Goal: Task Accomplishment & Management: Manage account settings

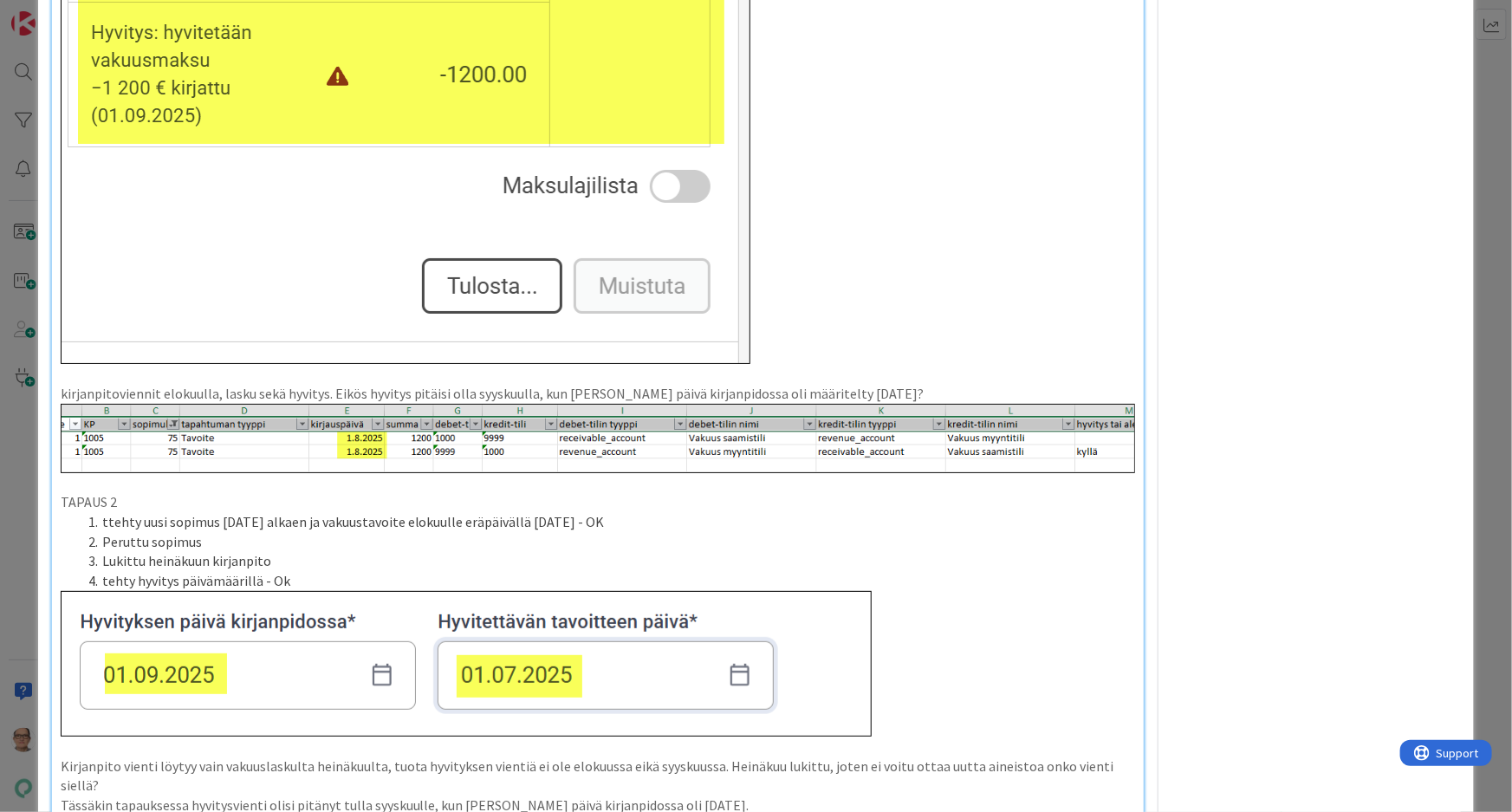
scroll to position [1260, 0]
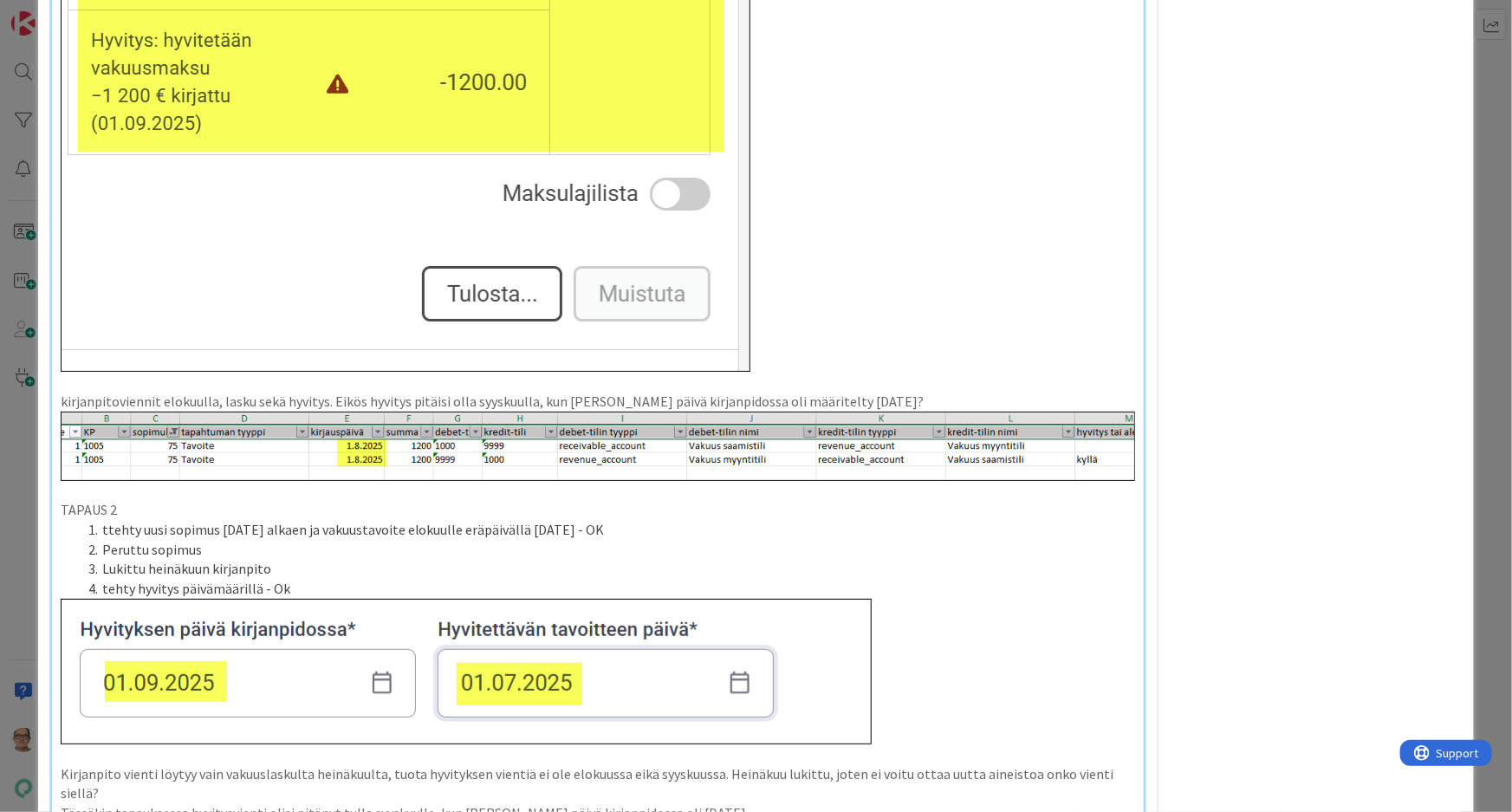
click at [1128, 472] on div "******testattu***** dev [DATE] TAPAUS 1 tehty uusi sopimus [DATE] alkaen ja vak…" at bounding box center [598, 287] width 1093 height 2716
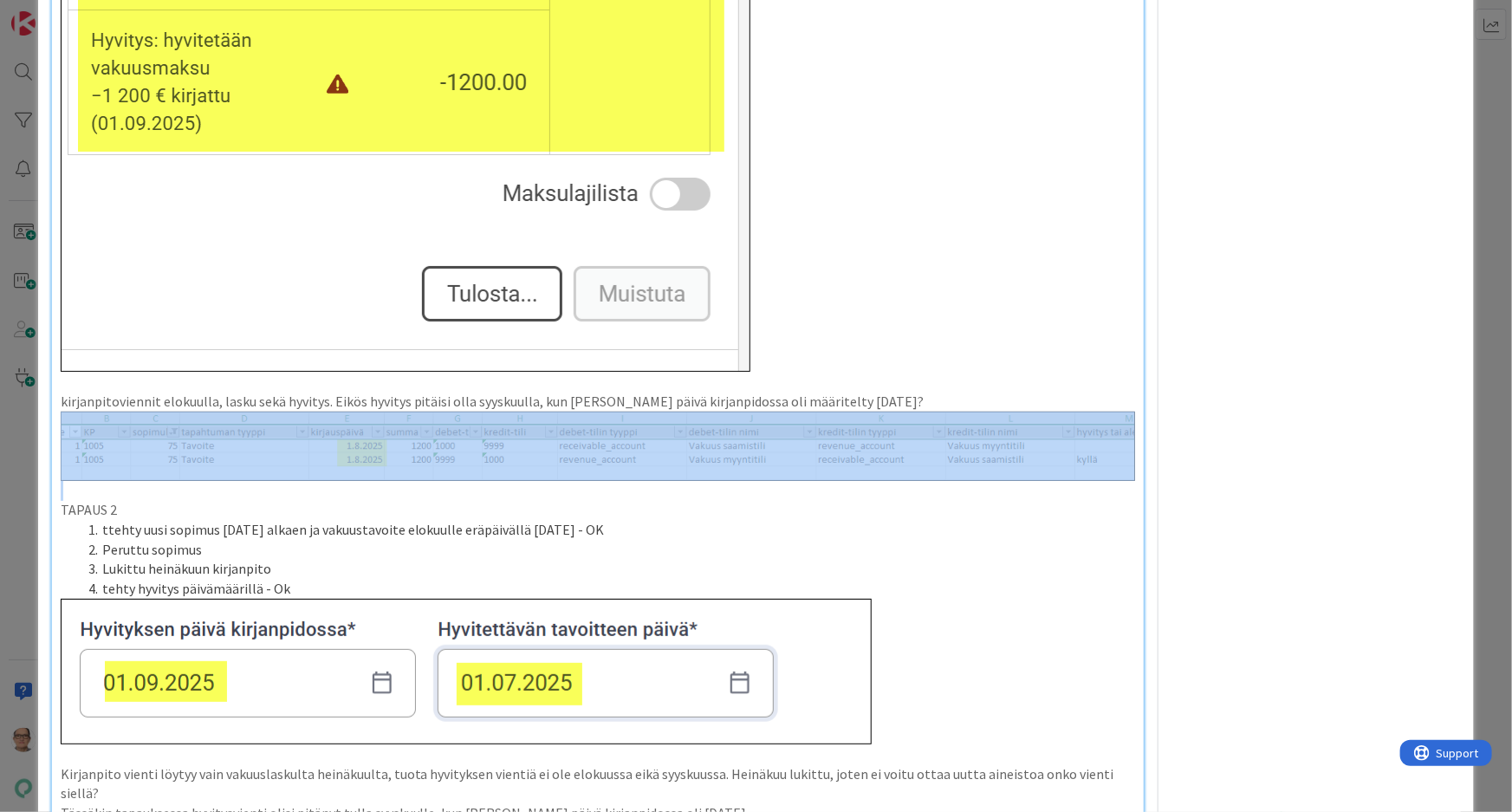
click at [1128, 472] on div "******testattu***** dev [DATE] TAPAUS 1 tehty uusi sopimus [DATE] alkaen ja vak…" at bounding box center [598, 287] width 1093 height 2716
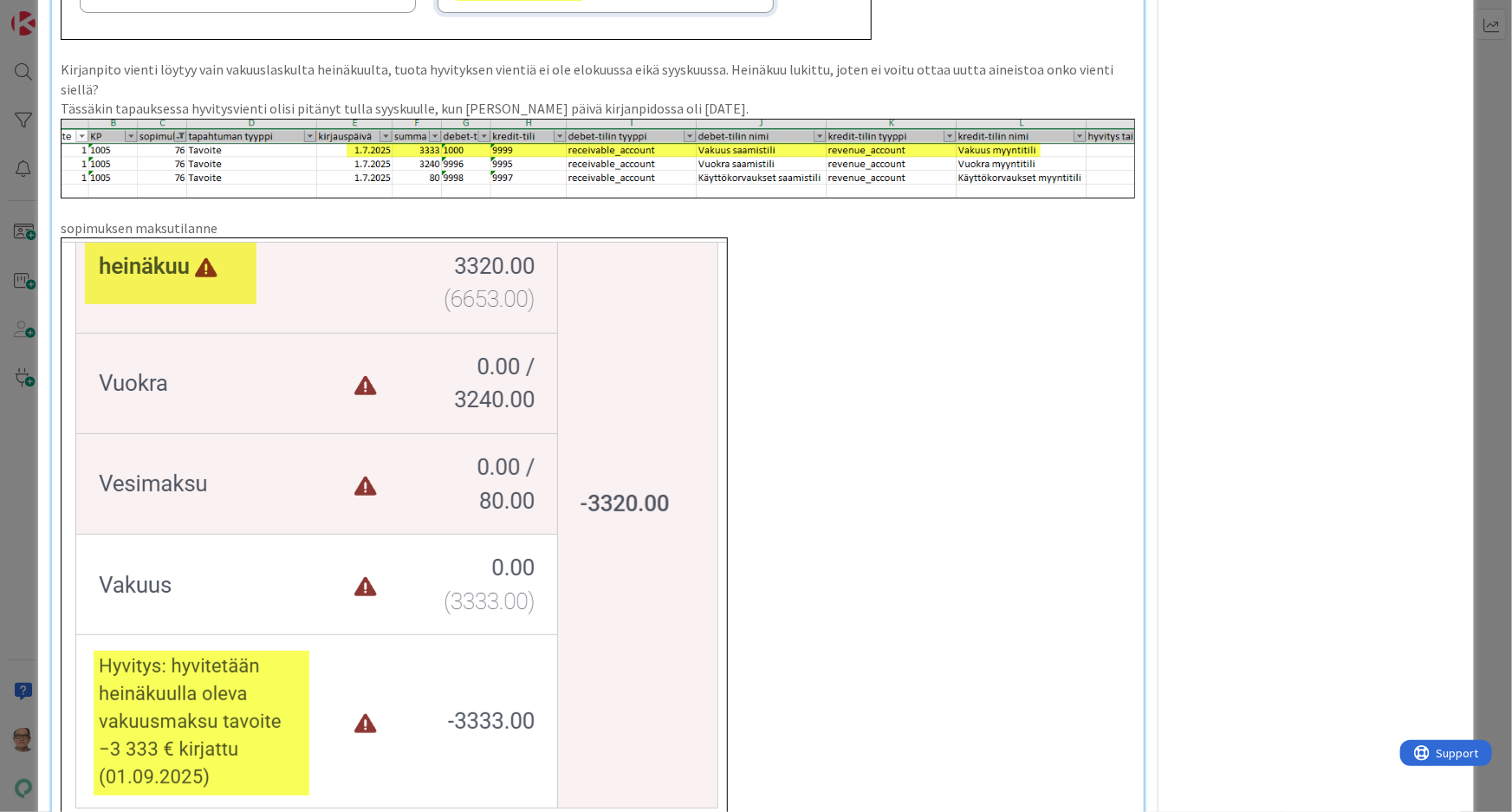
scroll to position [2205, 0]
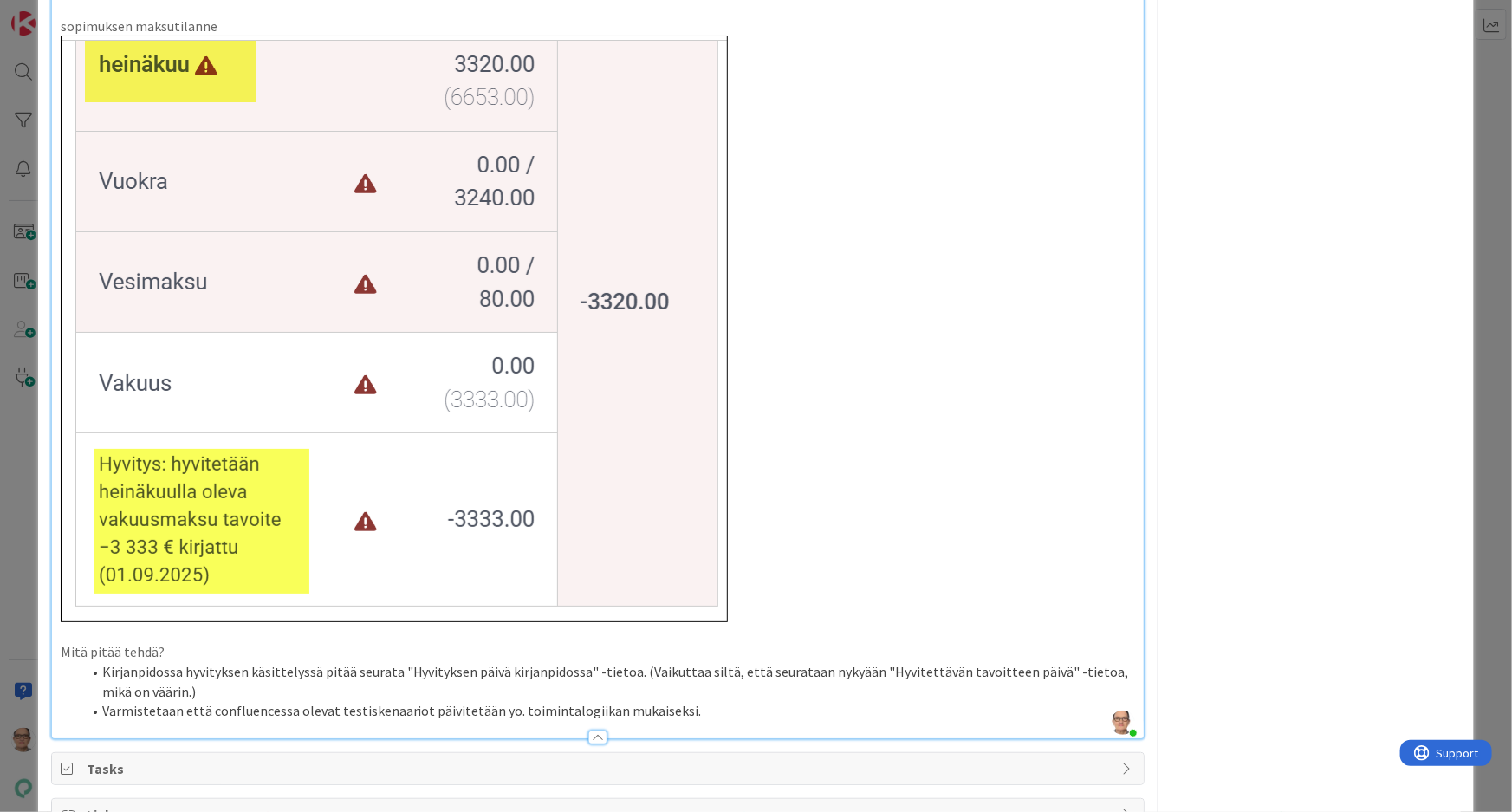
click at [715, 701] on li "Varmistetaan että confluencessa olevat testiskenaariot päivitetään yo. toiminta…" at bounding box center [608, 710] width 1054 height 20
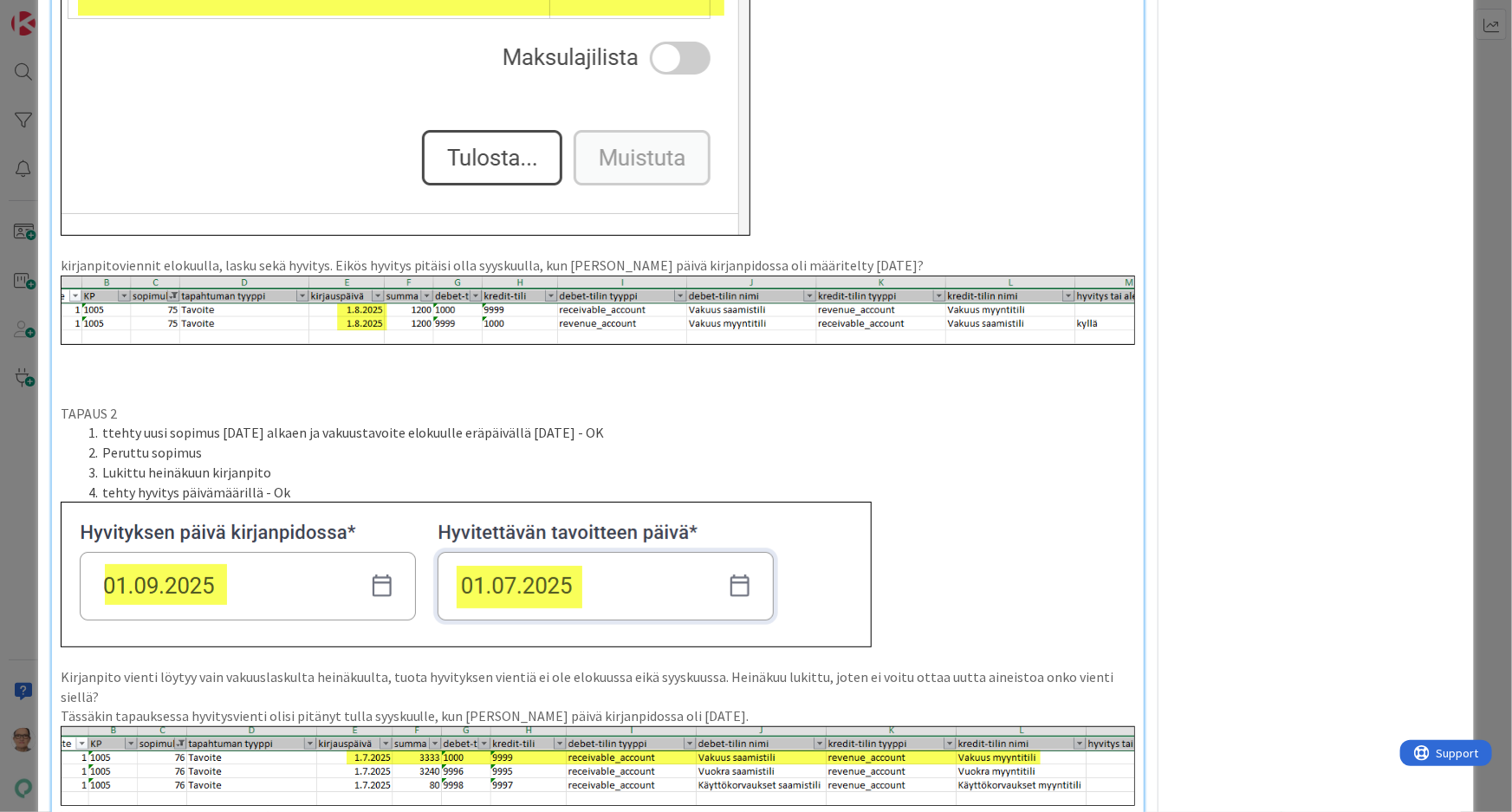
scroll to position [1339, 0]
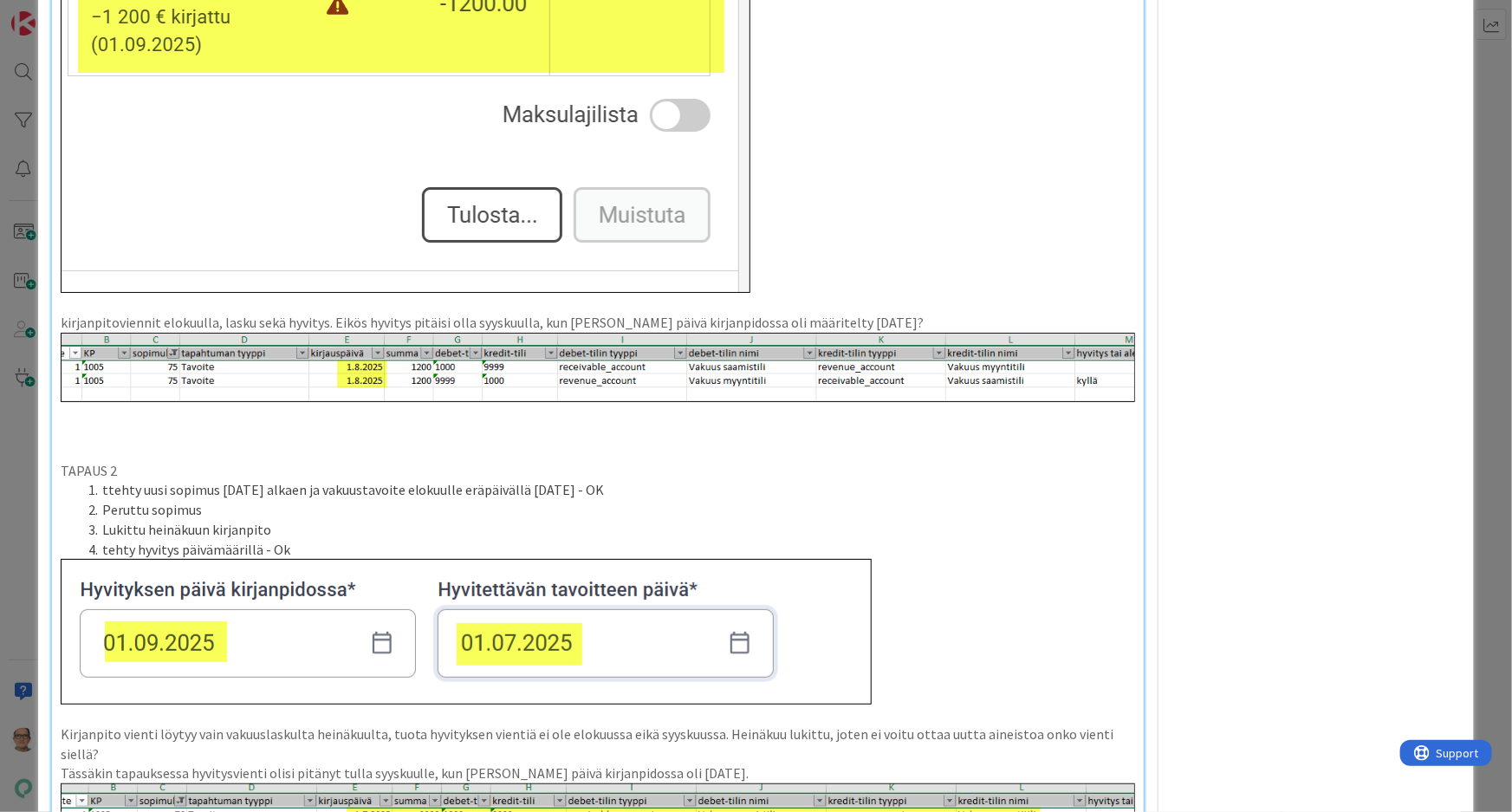
click at [107, 487] on li "ttehty uusi sopimus [DATE] alkaen ja vakuustavoite elokuulle eräpäivällä [DATE]…" at bounding box center [608, 490] width 1054 height 20
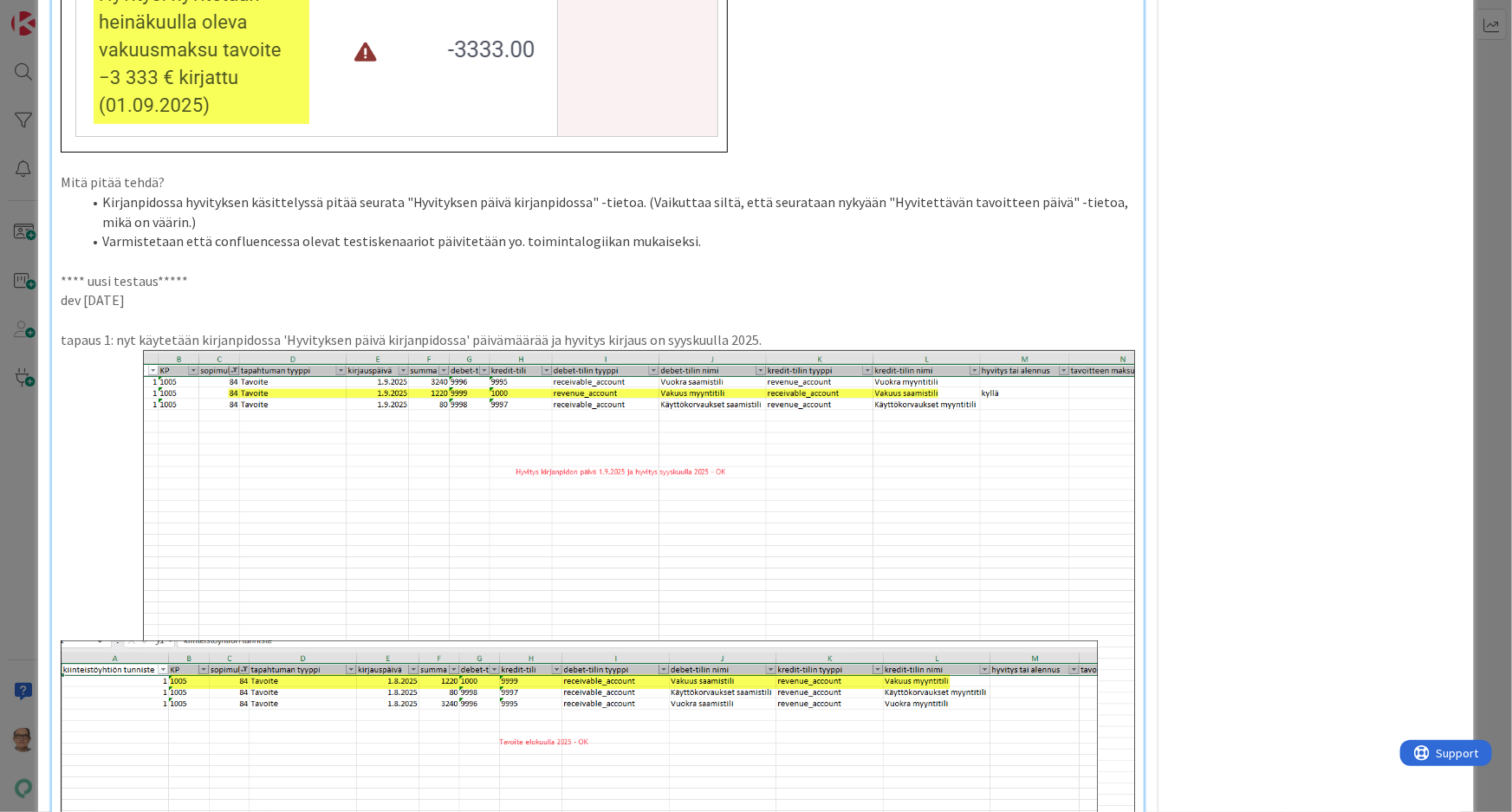
scroll to position [2677, 0]
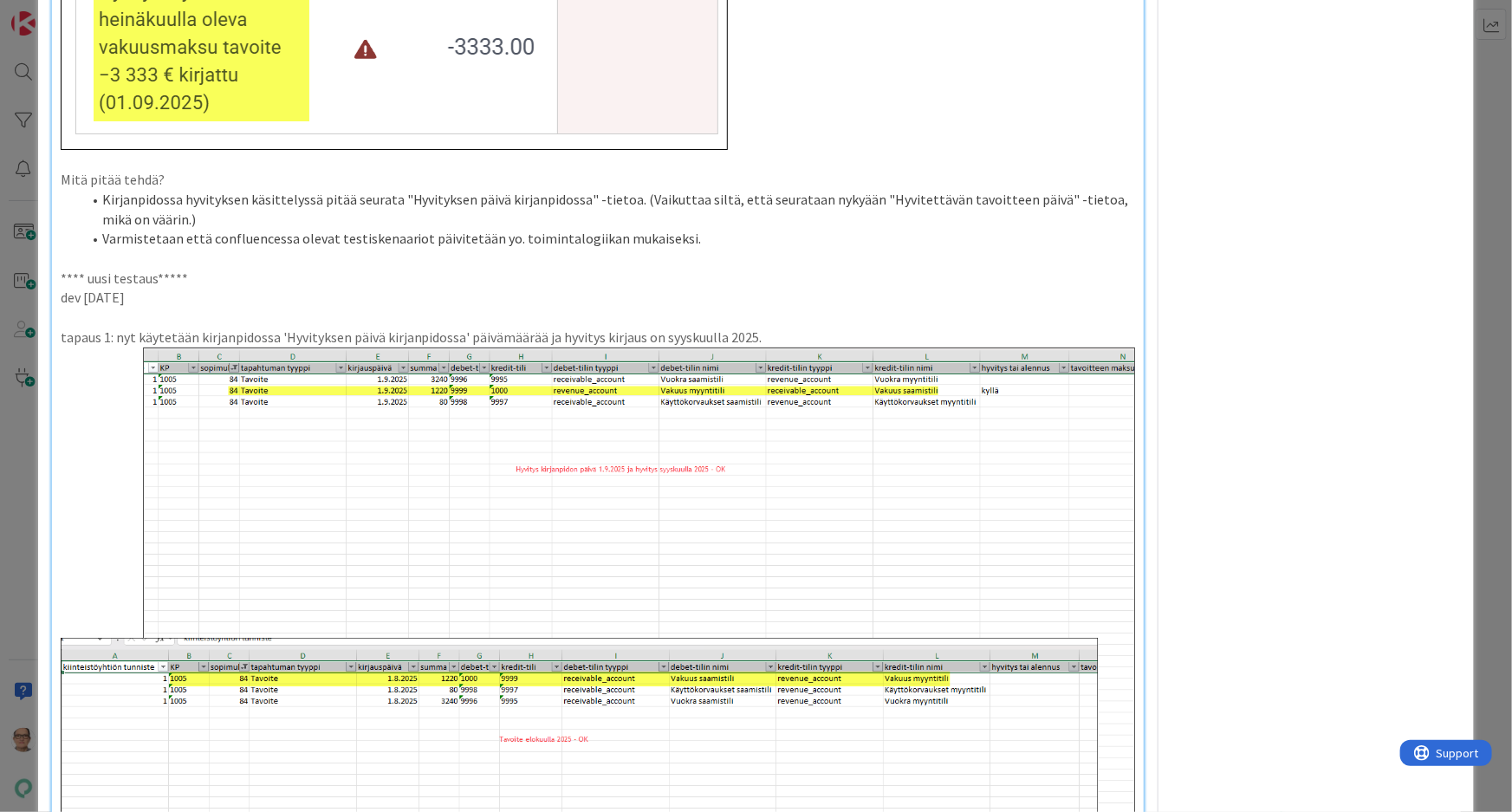
click at [541, 328] on p "tapaus 1: nyt käytetään kirjanpidossa 'Hyvityksen päivä kirjanpidossa' päivämää…" at bounding box center [598, 337] width 1076 height 20
click at [849, 328] on p "tapaus 1: nyt käytetään kirjanpidossa 'Hyvityksen päivä kirjanpidossa' päivämää…" at bounding box center [598, 337] width 1076 height 20
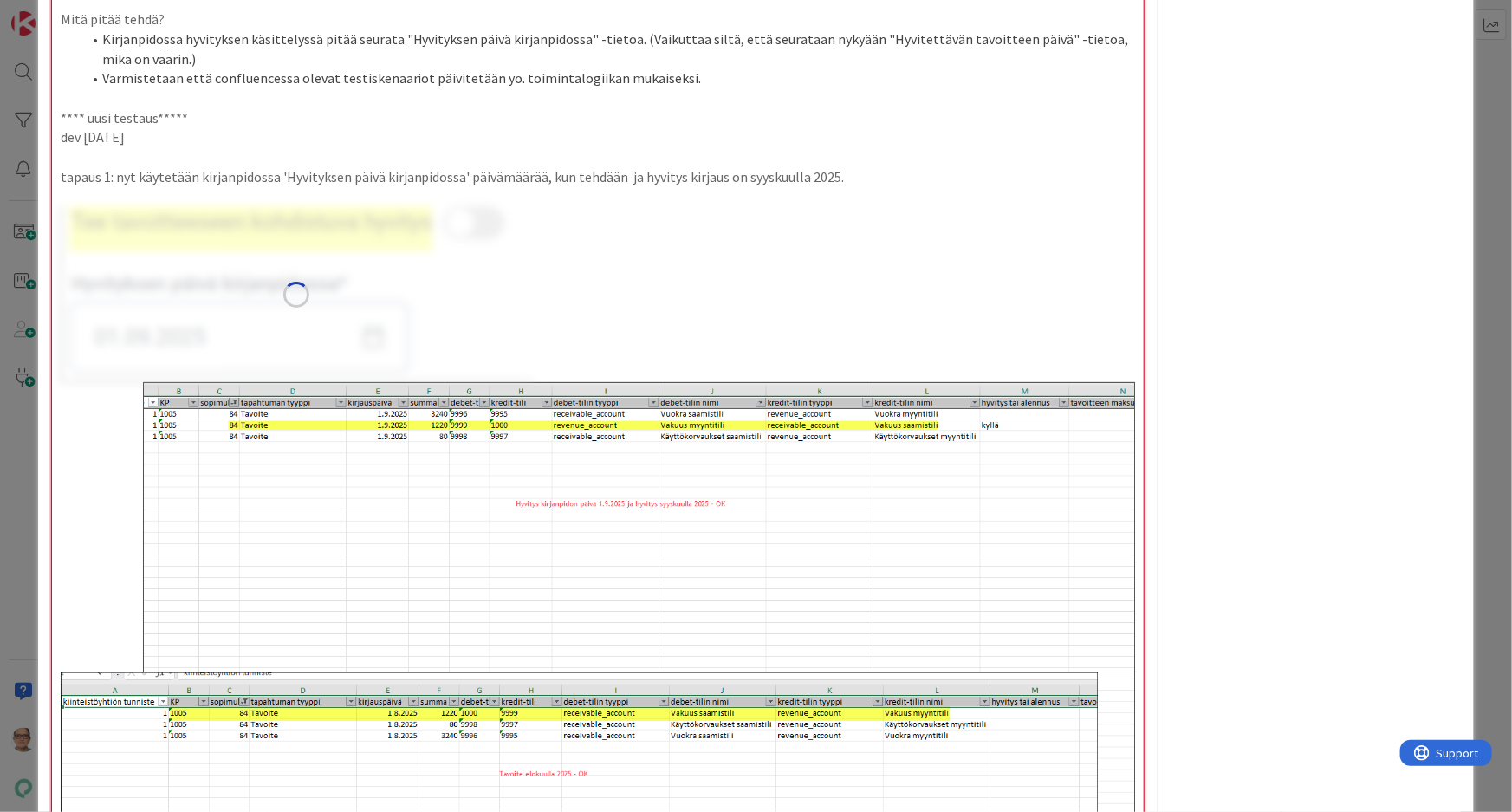
scroll to position [2992, 0]
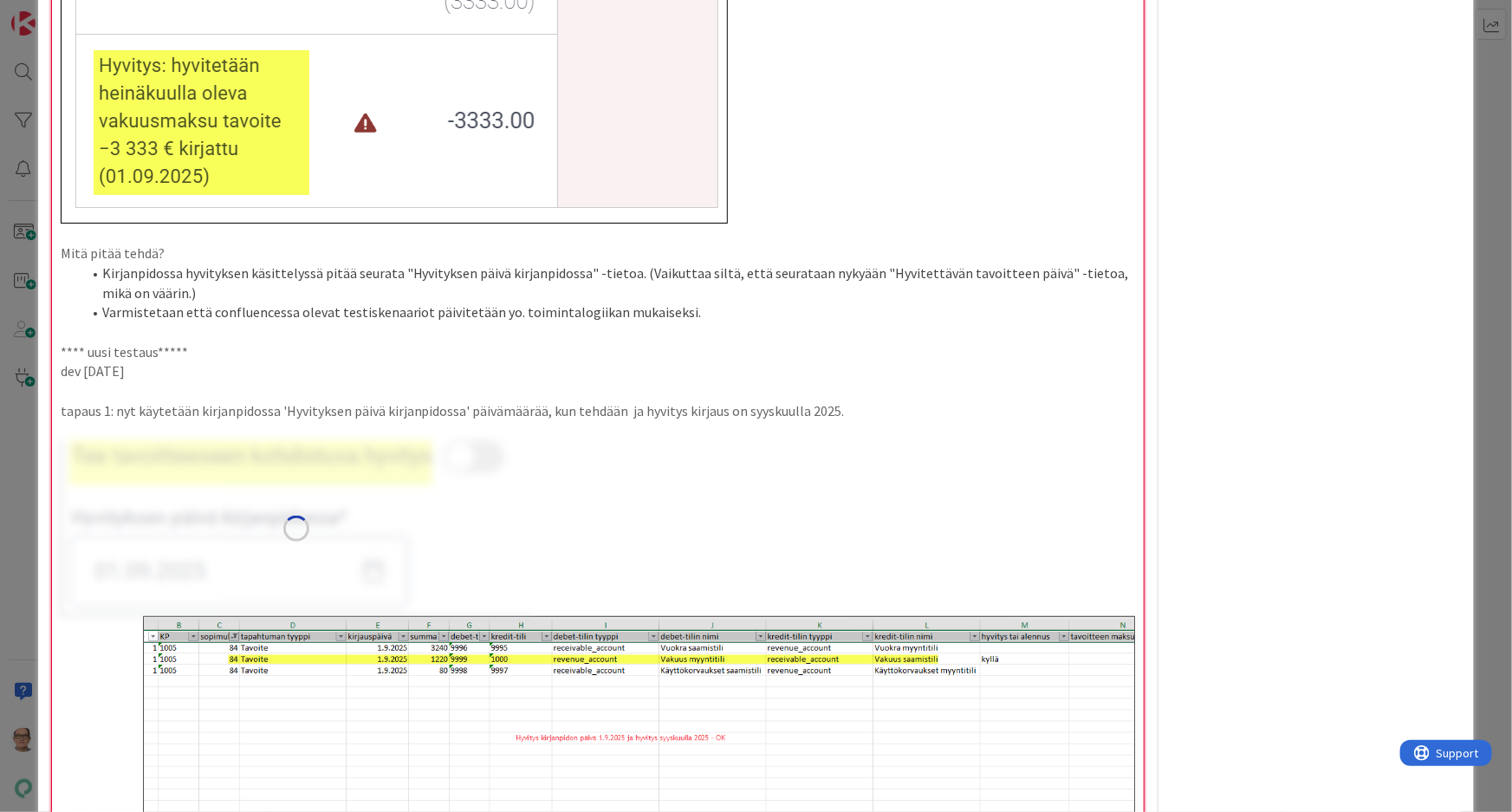
scroll to position [2599, 0]
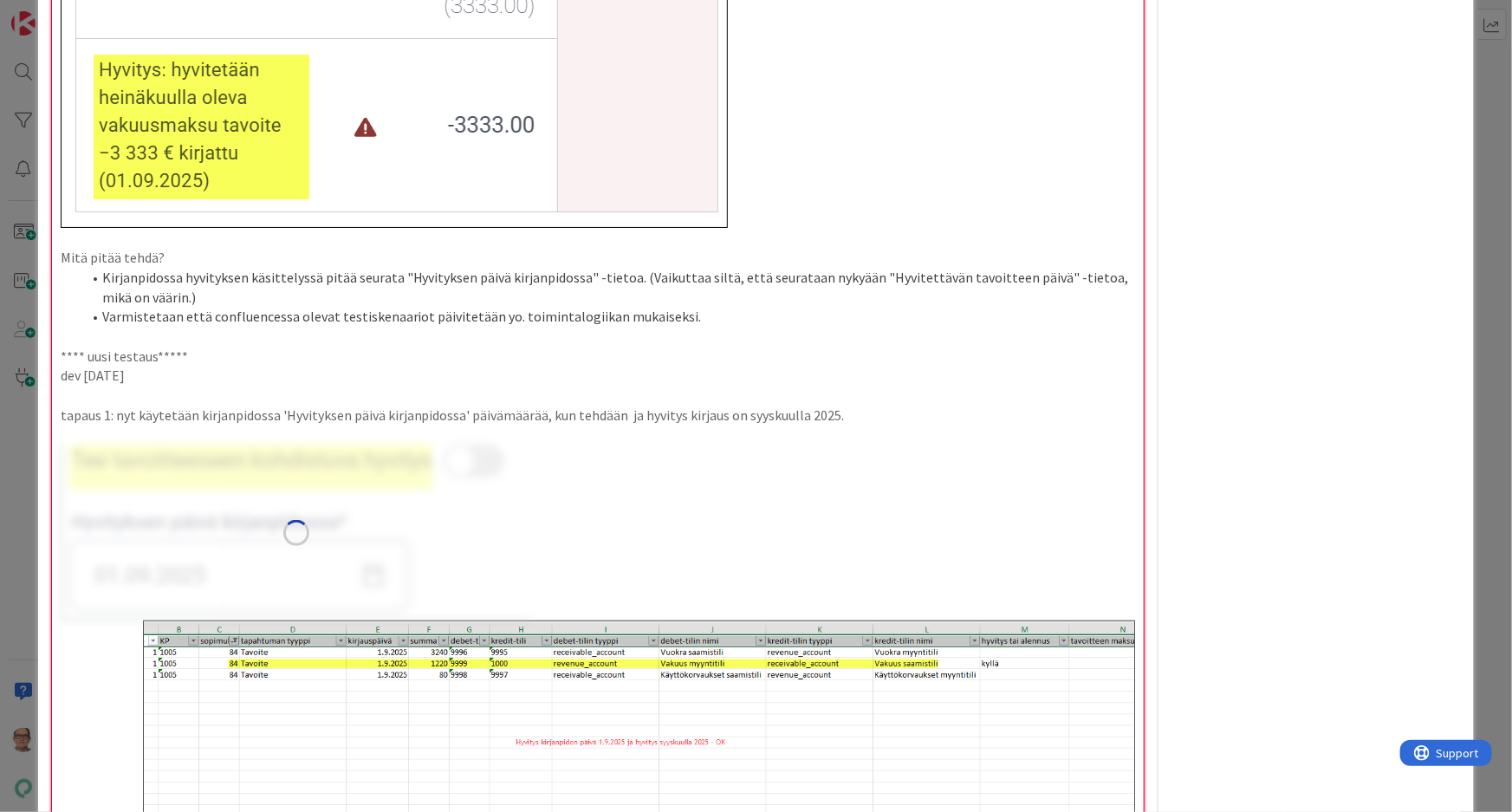
drag, startPoint x: 251, startPoint y: 543, endPoint x: 297, endPoint y: 519, distance: 51.9
click at [256, 542] on img at bounding box center [296, 532] width 472 height 176
click at [425, 472] on img at bounding box center [296, 532] width 472 height 176
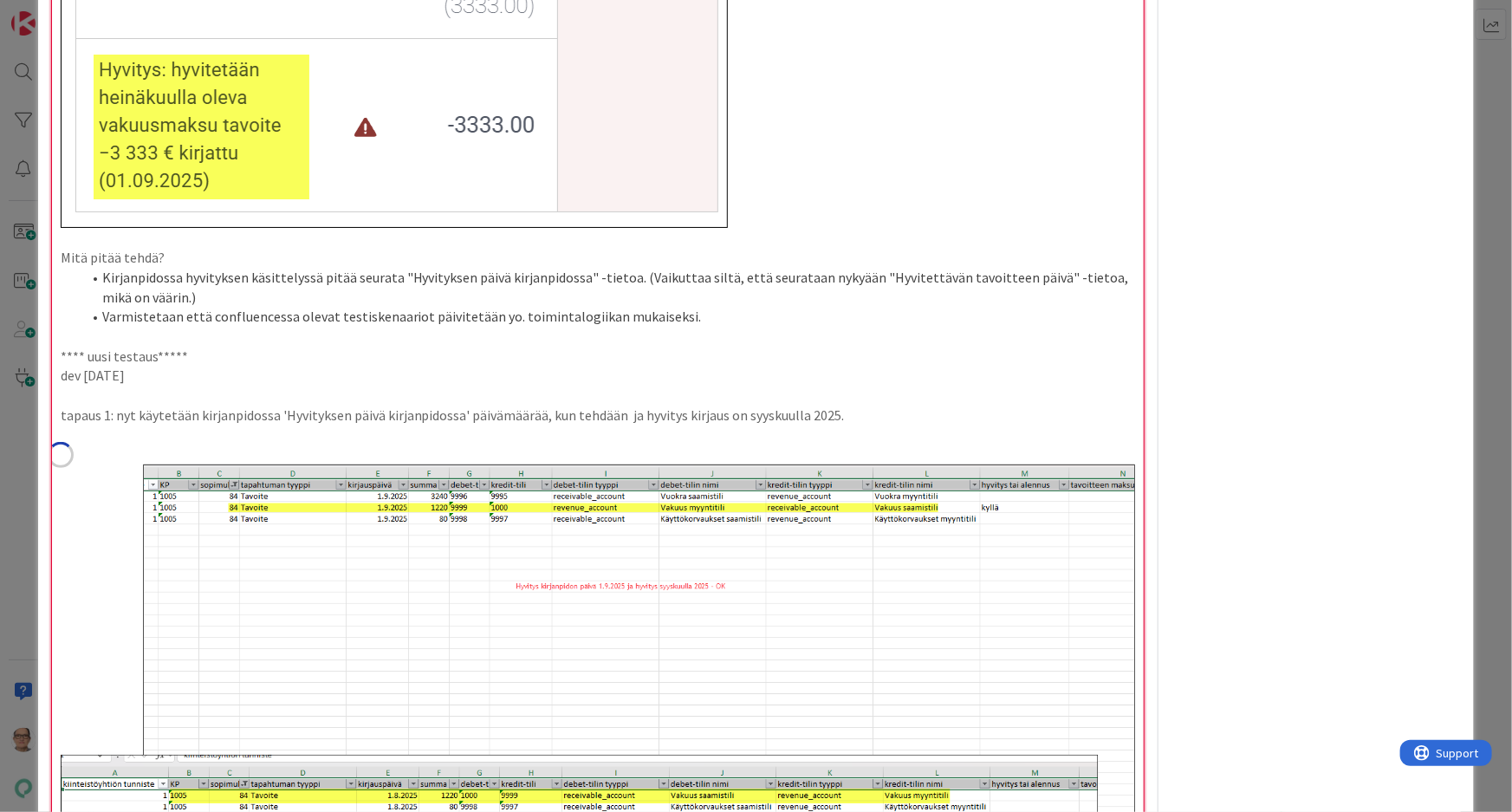
click at [905, 406] on p "tapaus 1: nyt käytetään kirjanpidossa 'Hyvityksen päivä kirjanpidossa' päivämää…" at bounding box center [598, 415] width 1076 height 20
click at [84, 464] on img at bounding box center [598, 724] width 1076 height 520
click at [873, 426] on p at bounding box center [598, 435] width 1076 height 20
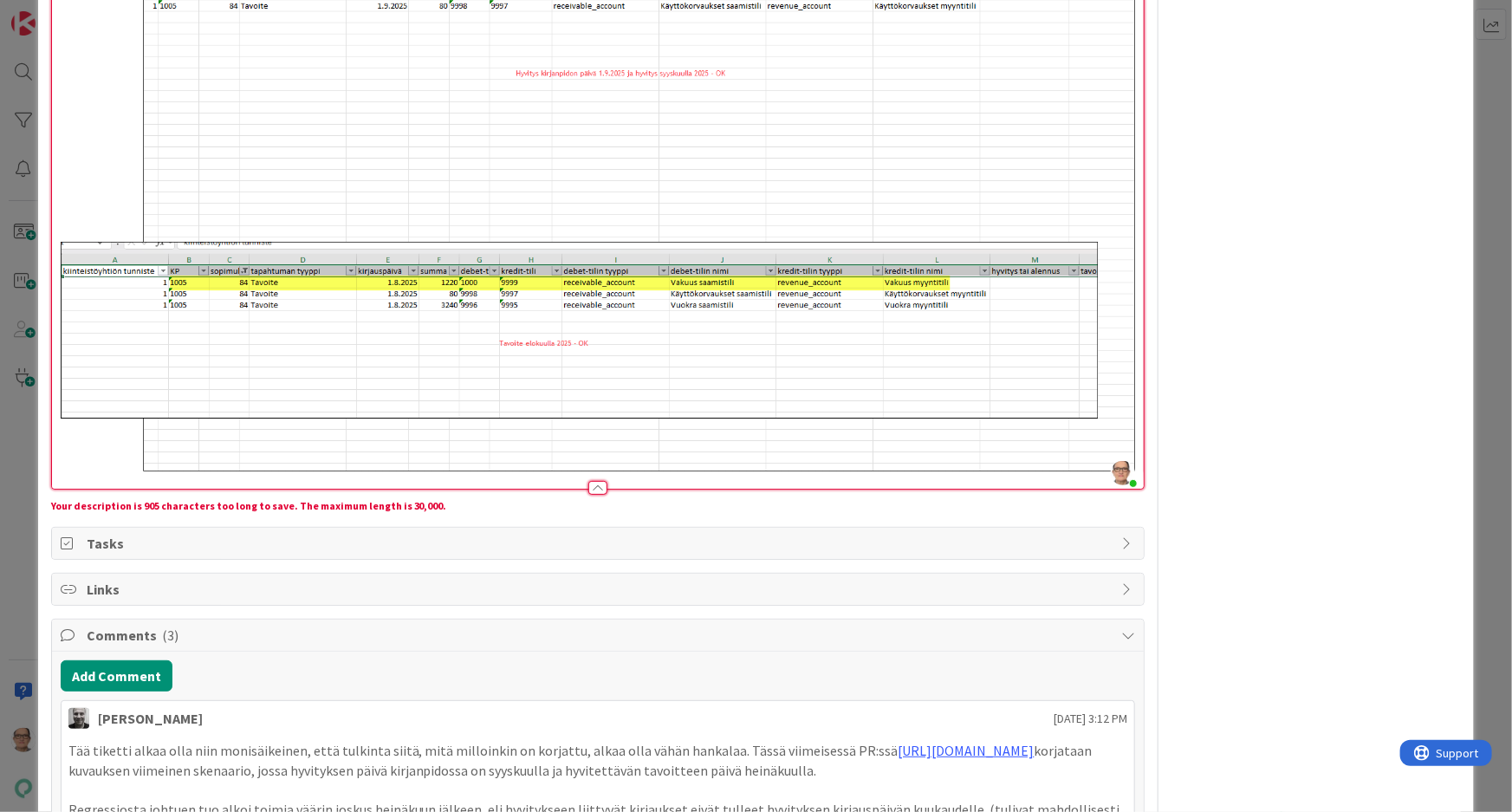
scroll to position [3230, 0]
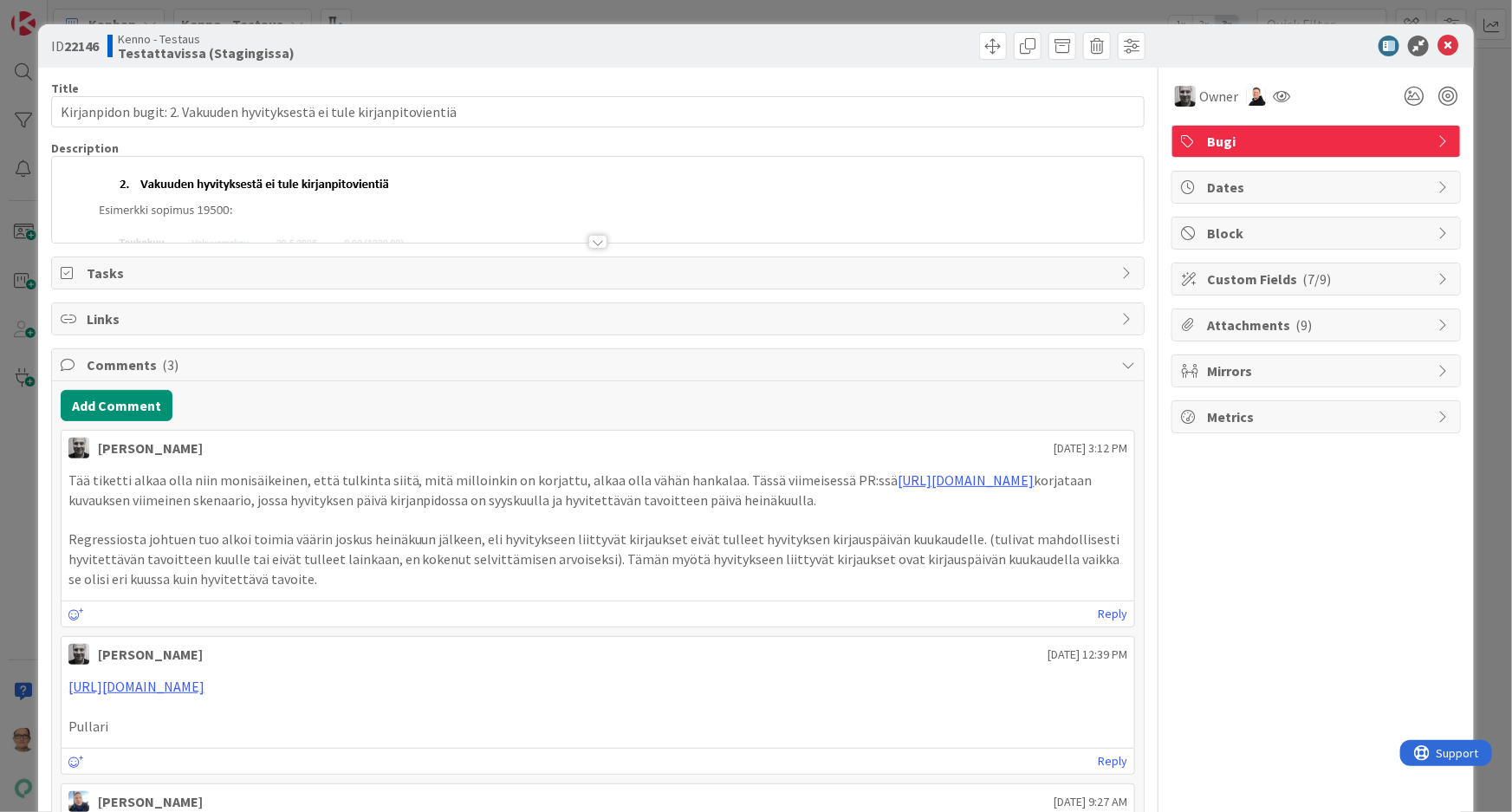
click at [595, 237] on div at bounding box center [598, 241] width 19 height 13
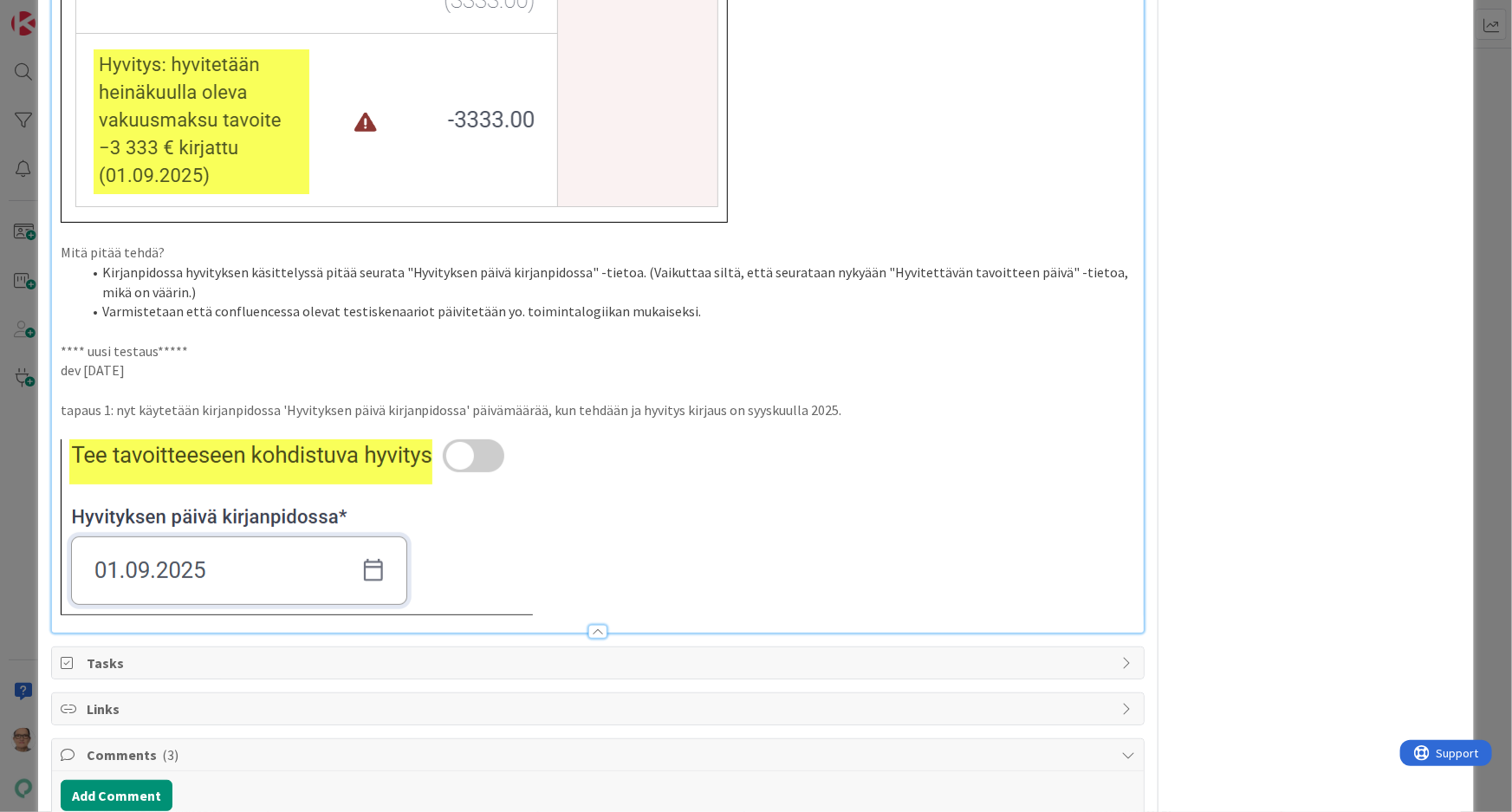
scroll to position [2599, 0]
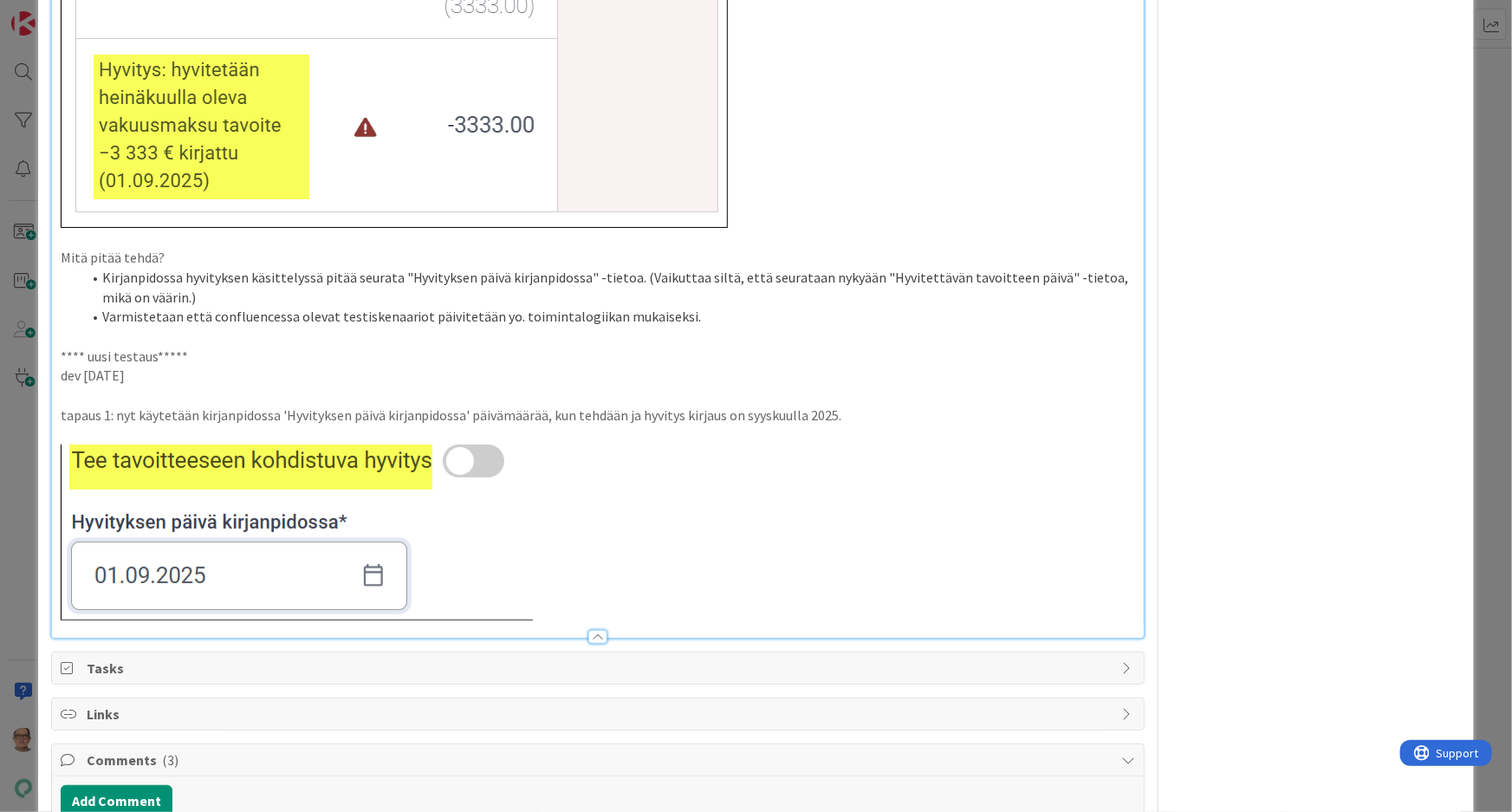
click at [549, 594] on p at bounding box center [598, 532] width 1076 height 176
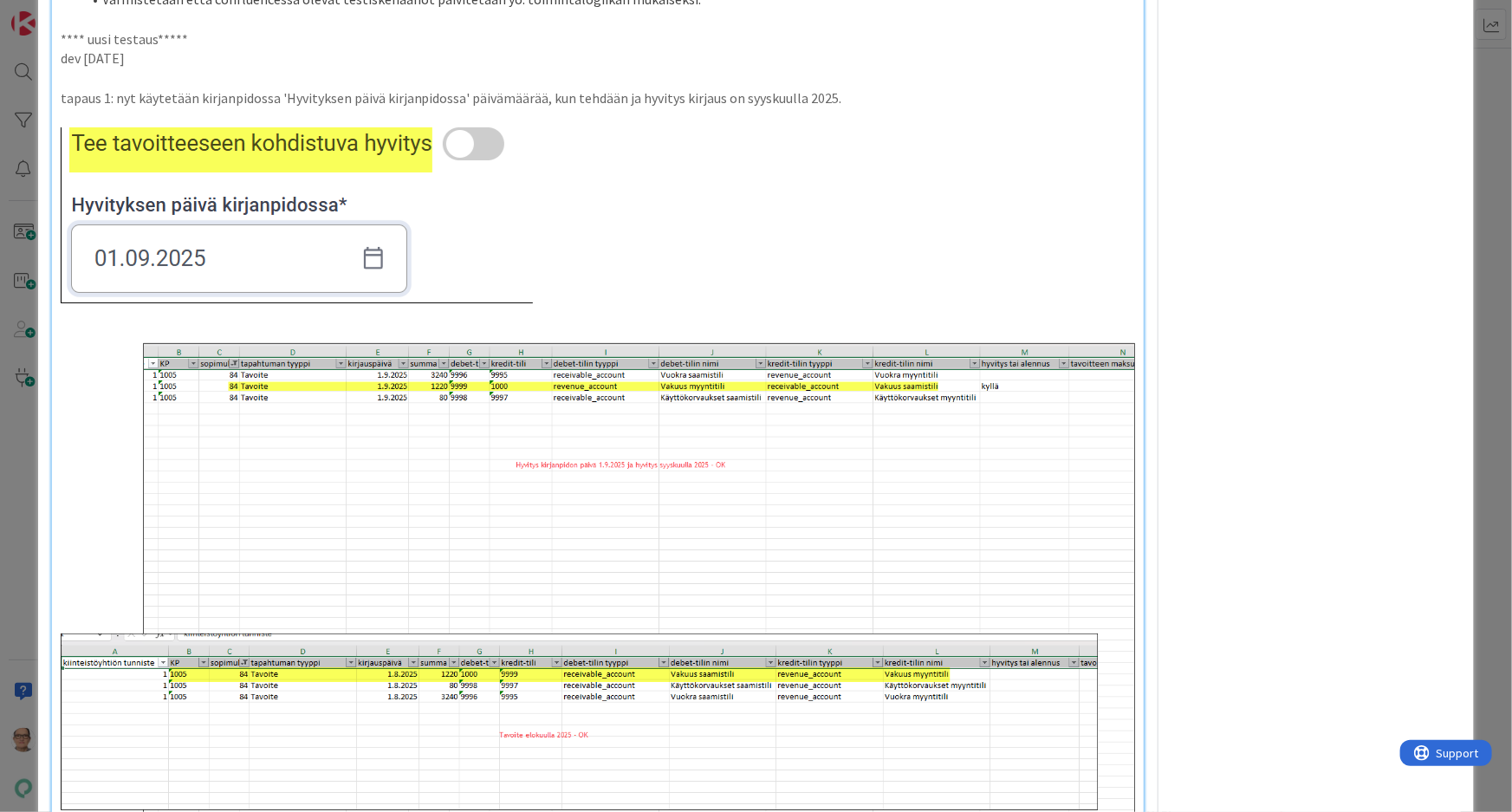
scroll to position [2992, 0]
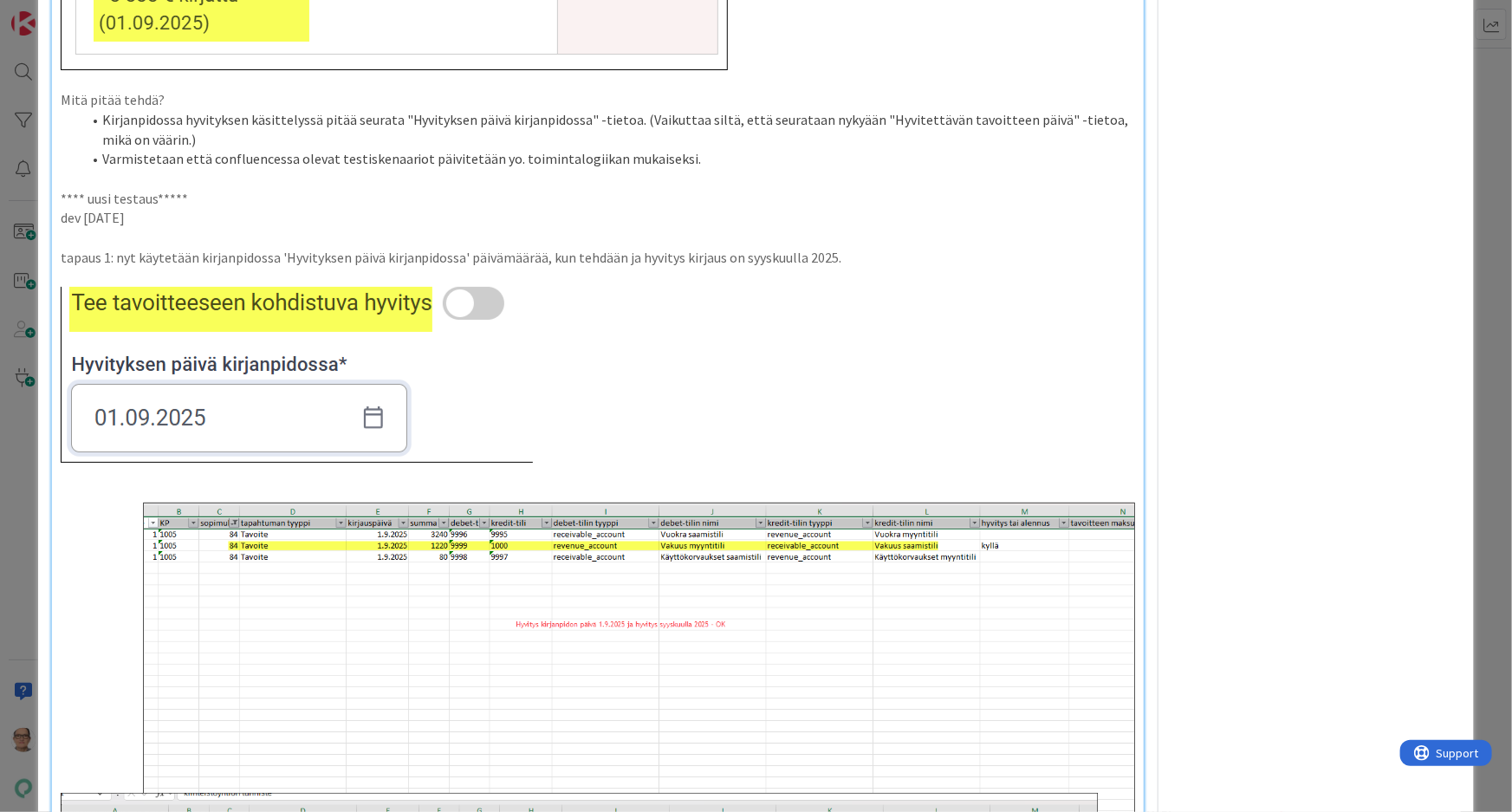
scroll to position [2756, 0]
click at [108, 249] on p "tapaus 1: nyt käytetään kirjanpidossa 'Hyvityksen päivä kirjanpidossa' päivämää…" at bounding box center [598, 258] width 1076 height 20
click at [658, 249] on p "tapaus 1 ja 2 : nyt käytetään kirjanpidossa 'Hyvityksen päivä kirjanpidossa' pä…" at bounding box center [598, 258] width 1076 height 20
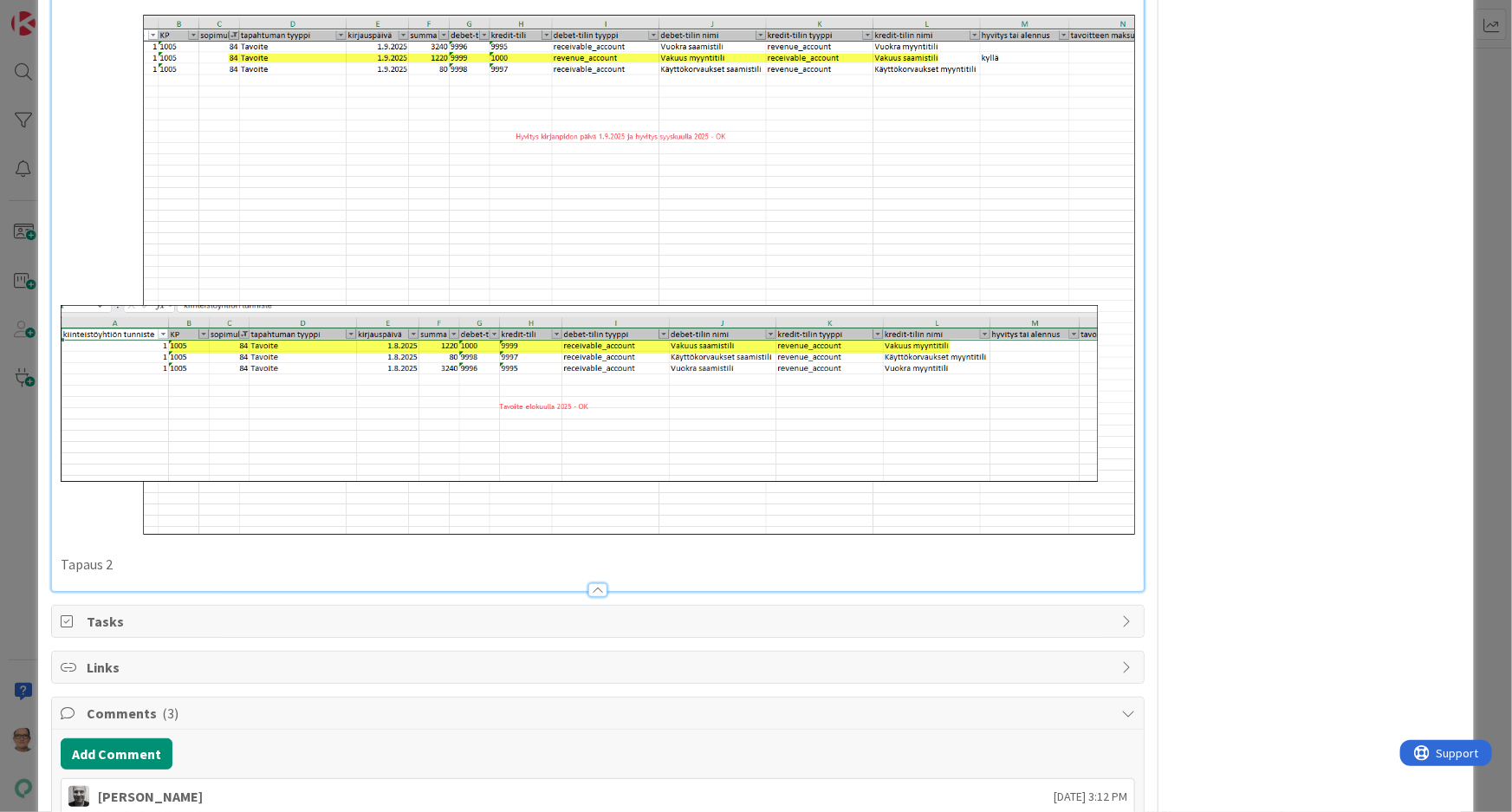
scroll to position [3309, 0]
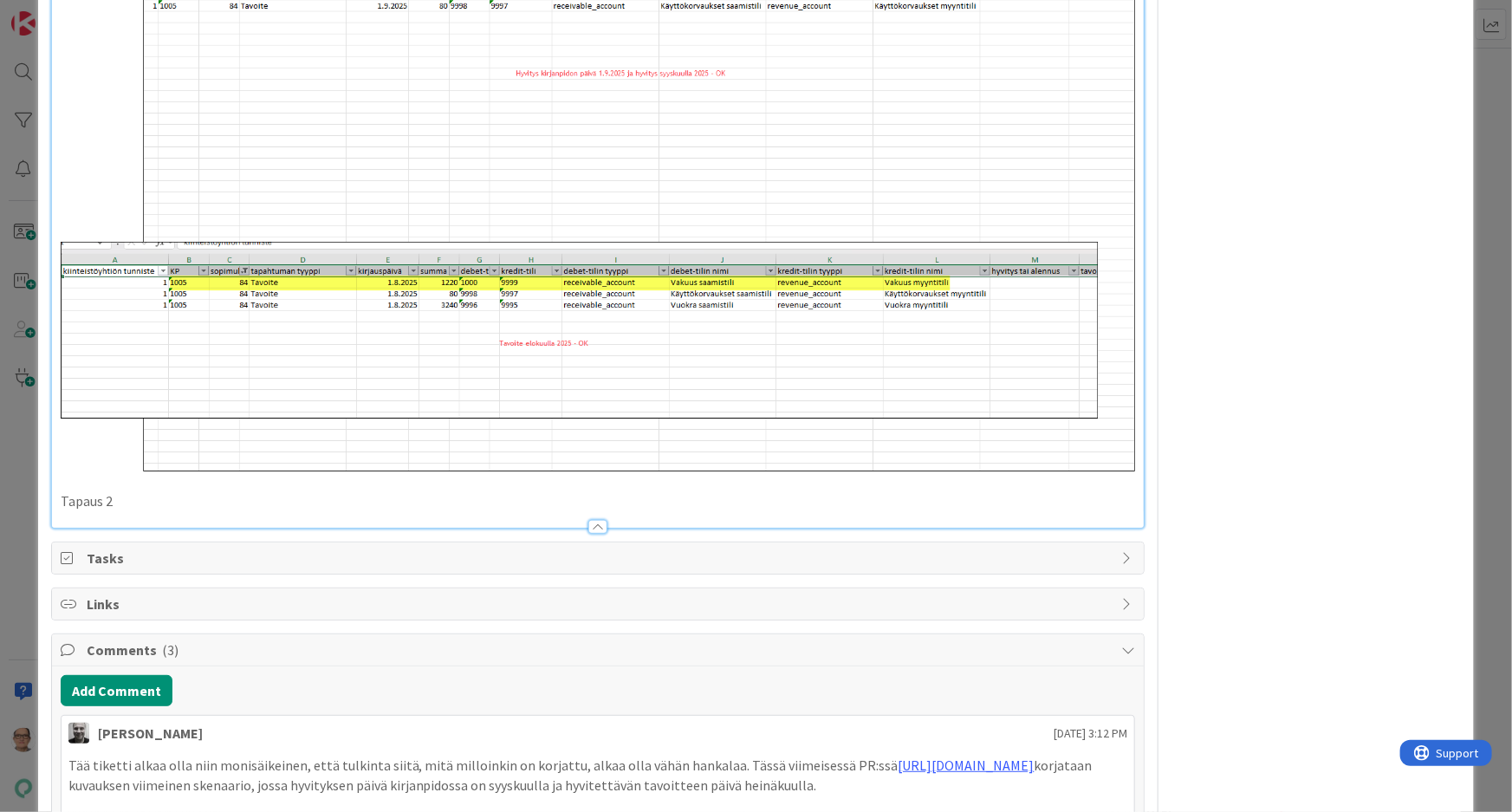
click at [121, 491] on p "Tapaus 2" at bounding box center [598, 501] width 1076 height 20
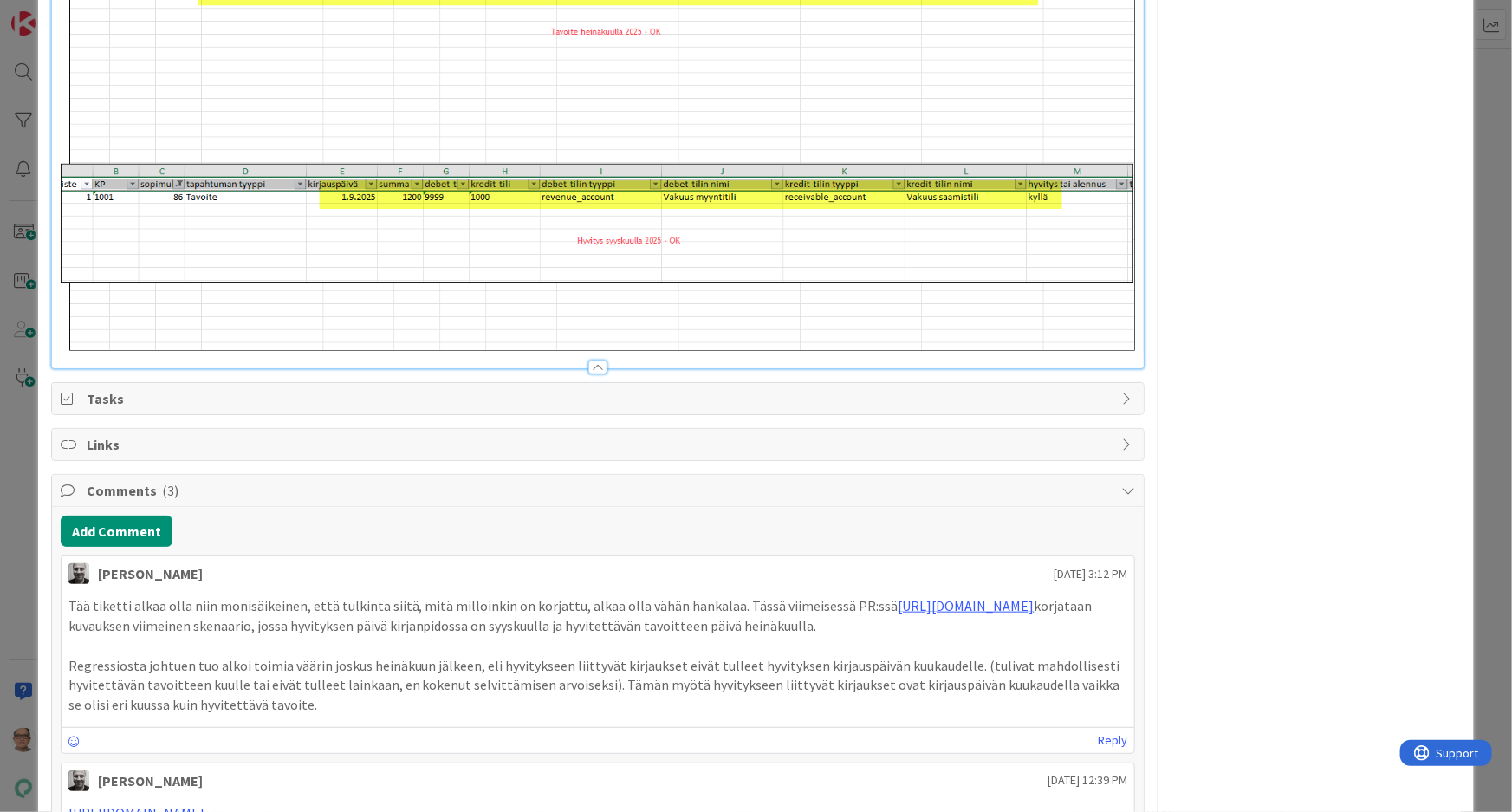
scroll to position [3839, 0]
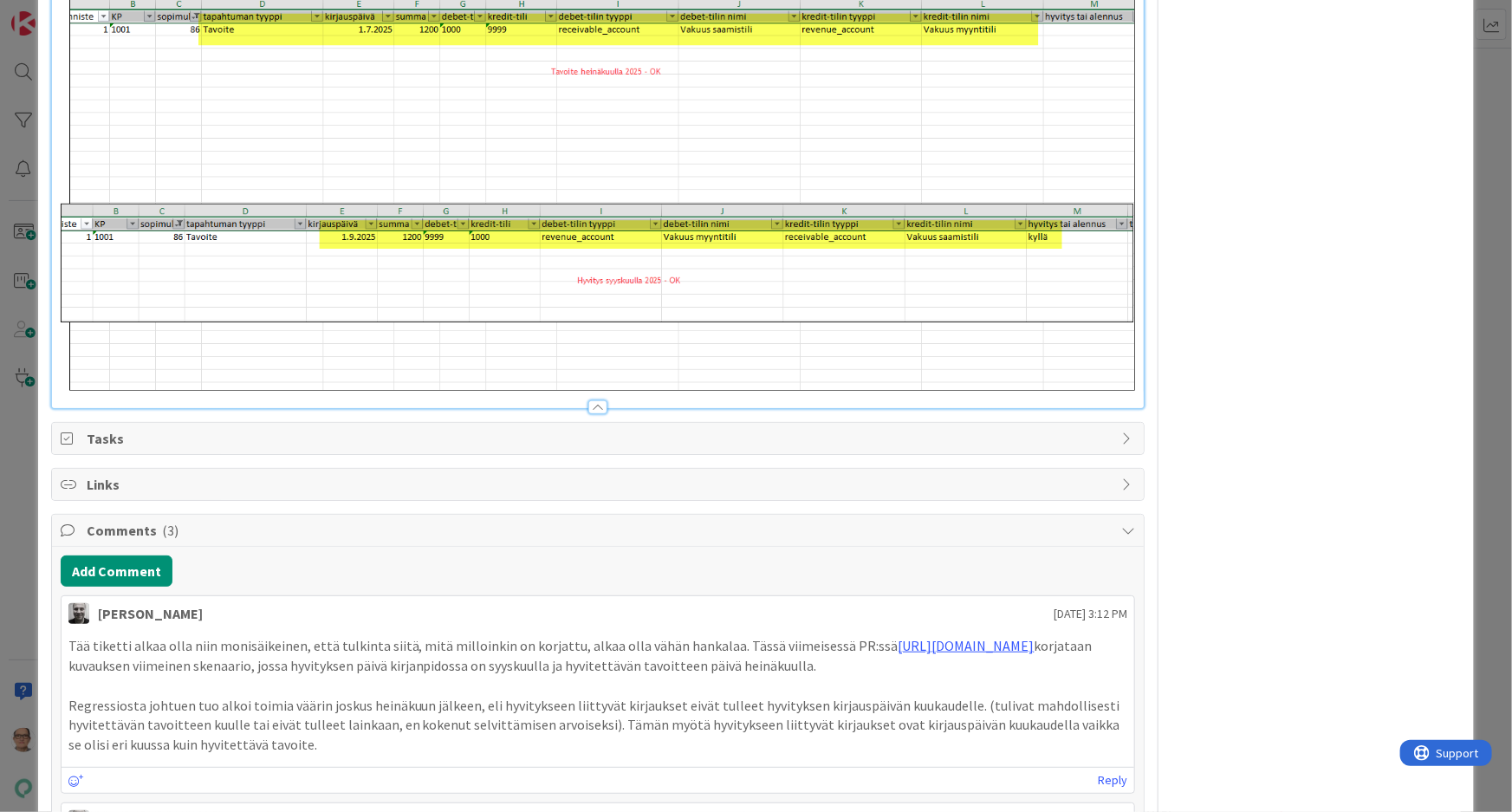
click at [594, 401] on div at bounding box center [598, 407] width 19 height 13
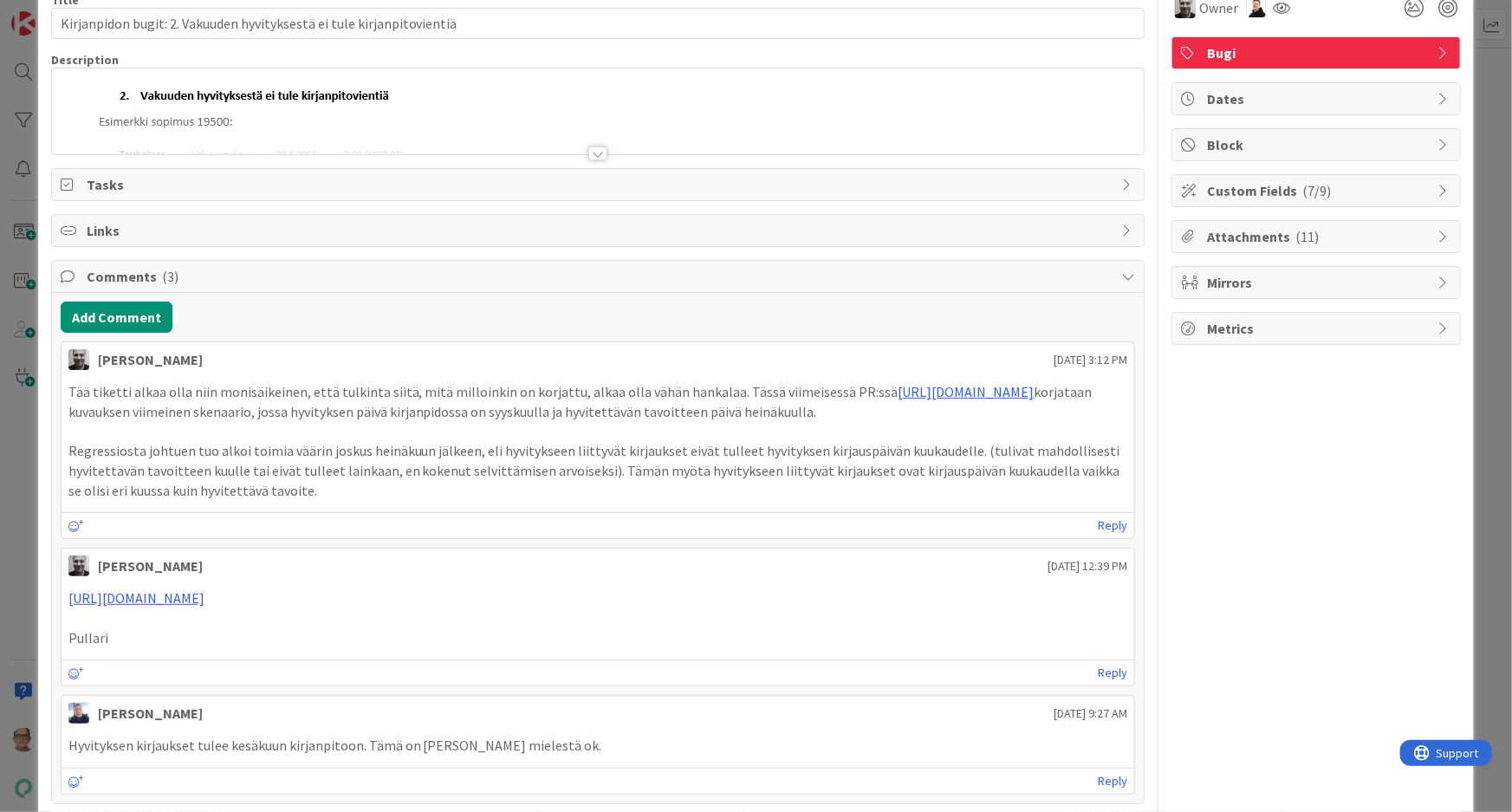
scroll to position [0, 0]
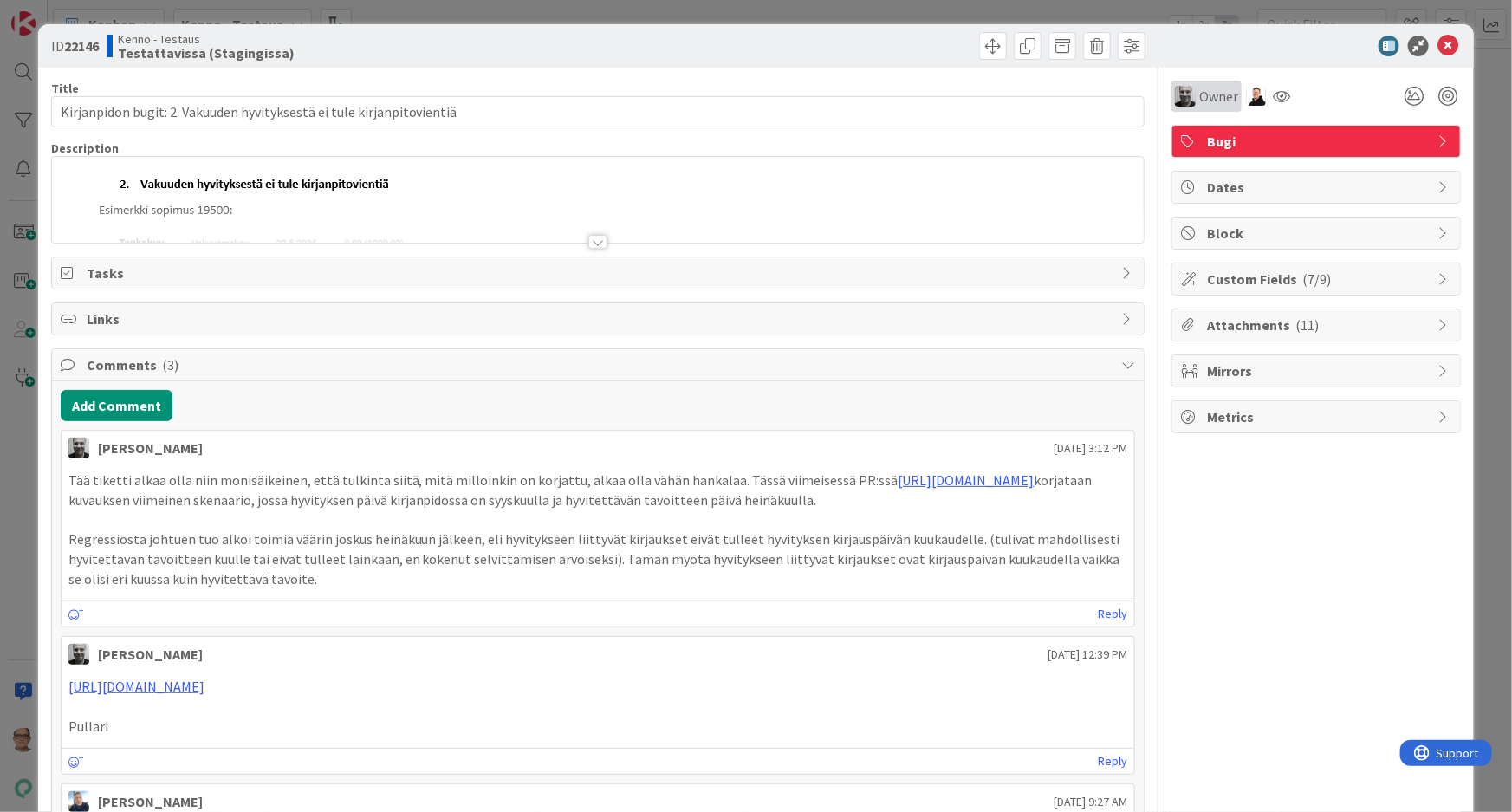
click at [1205, 99] on span "Owner" at bounding box center [1219, 96] width 39 height 21
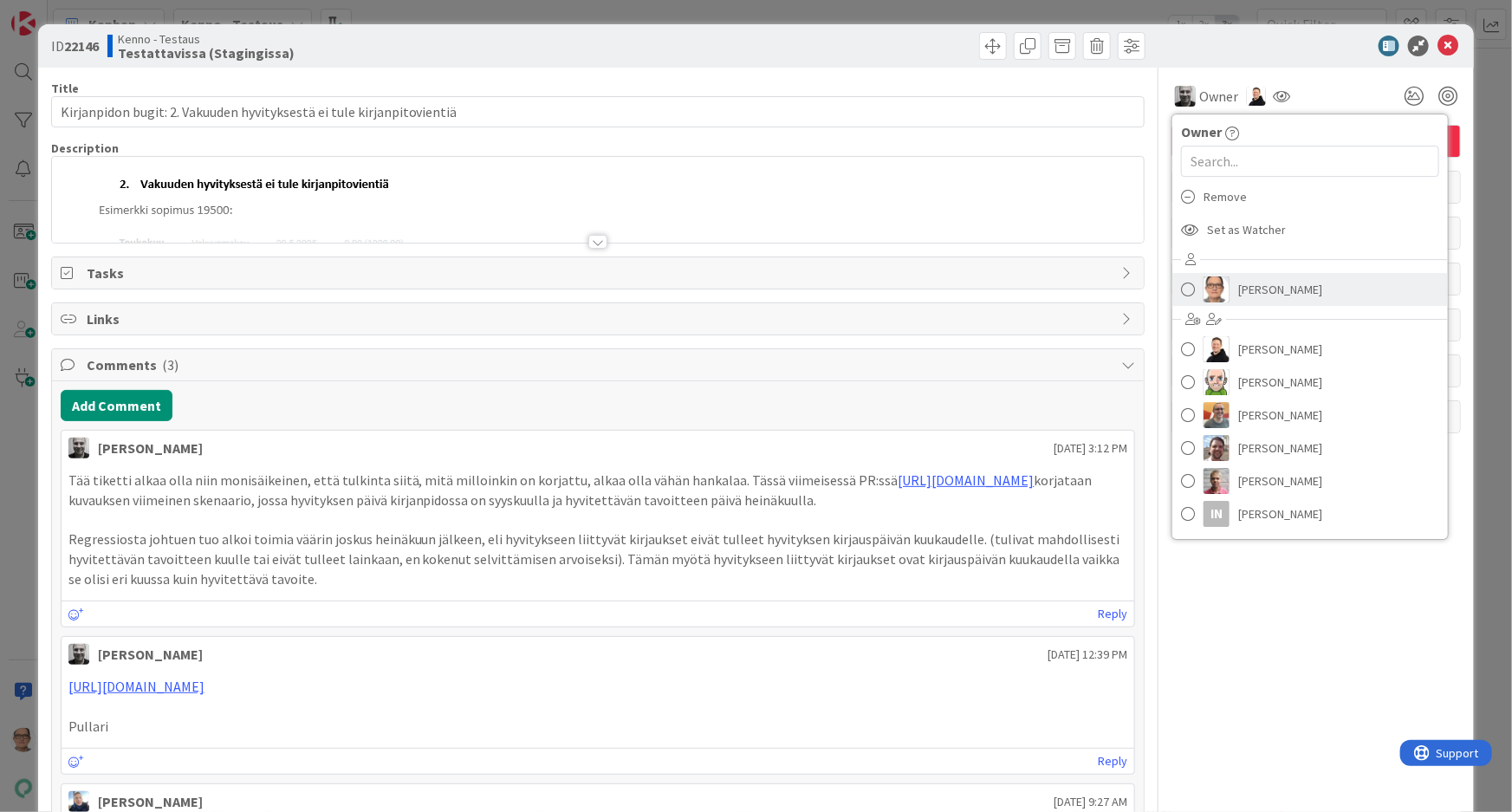
click at [1242, 287] on span "[PERSON_NAME]" at bounding box center [1280, 289] width 84 height 26
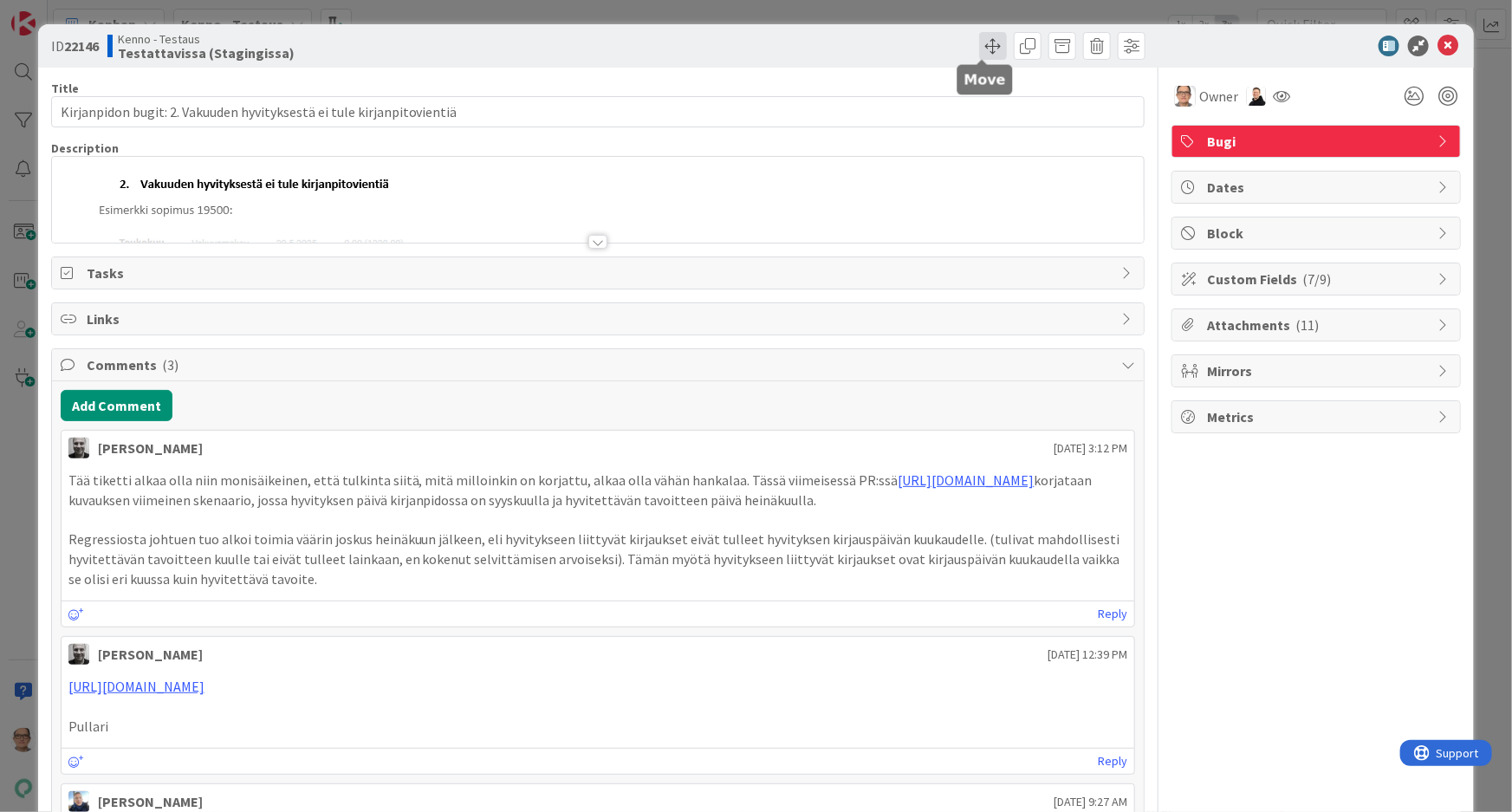
click at [979, 43] on span at bounding box center [993, 45] width 28 height 28
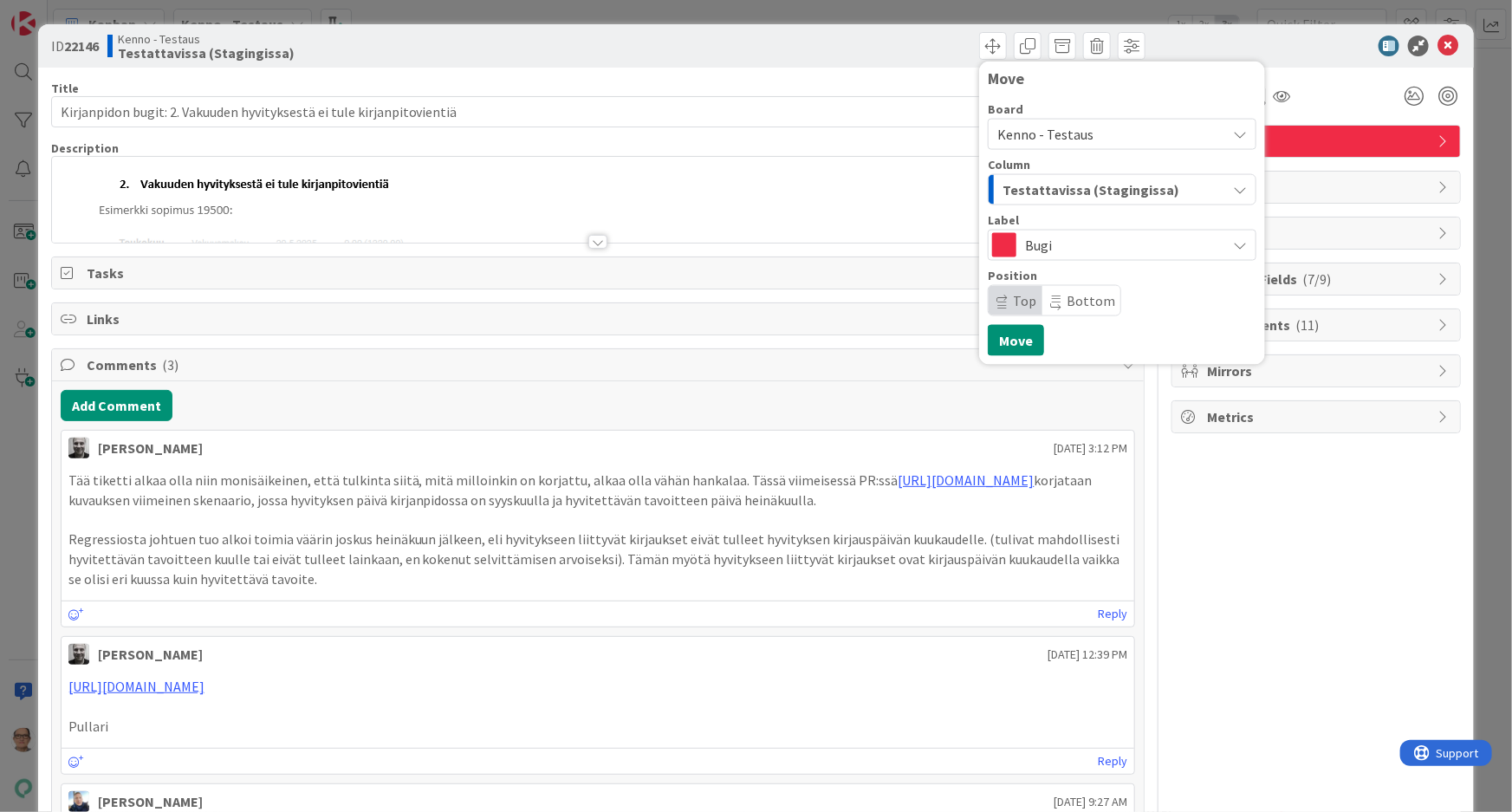
click at [1023, 181] on span "Testattavissa (Stagingissa)" at bounding box center [1091, 189] width 177 height 22
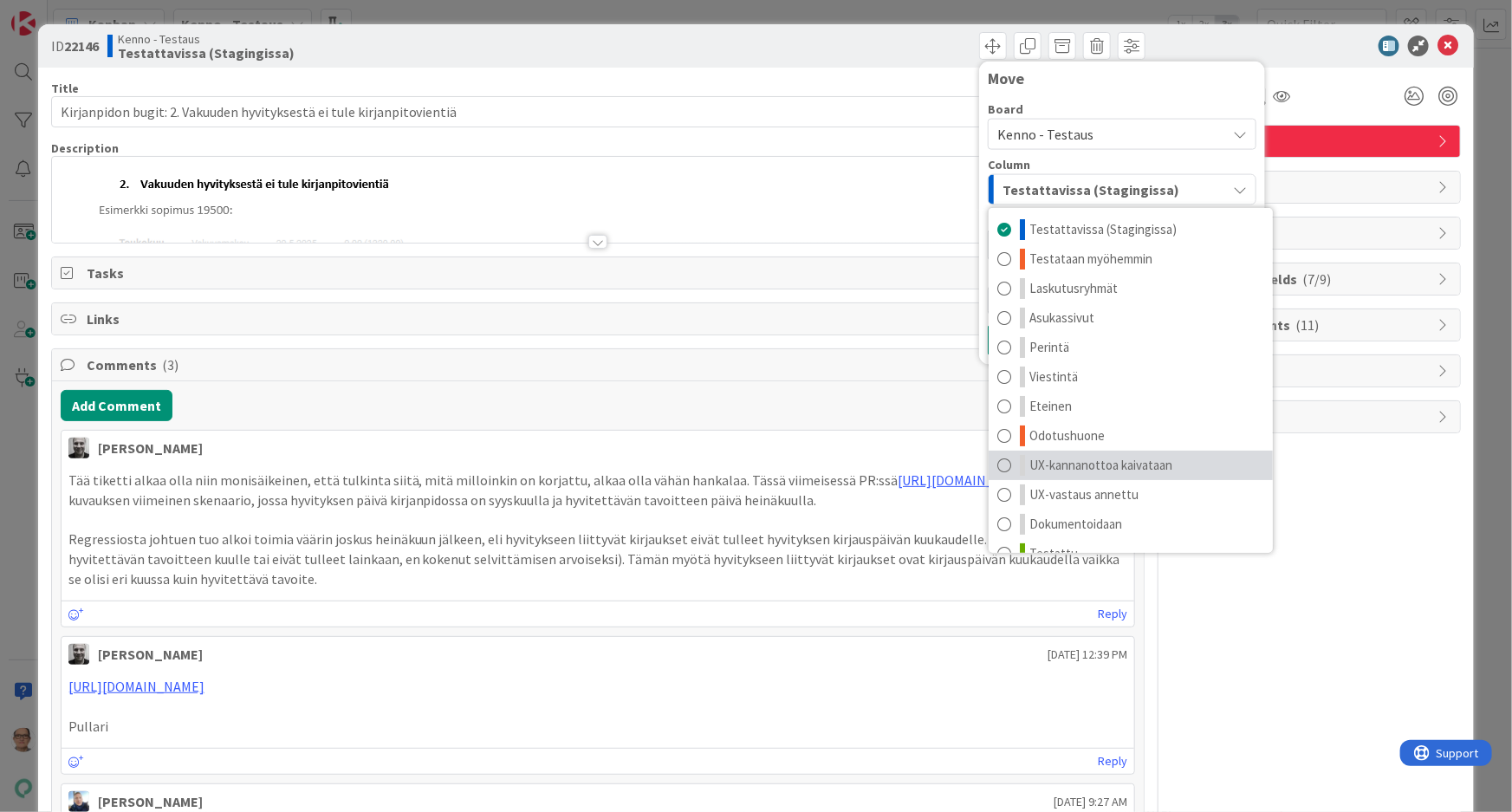
scroll to position [22, 0]
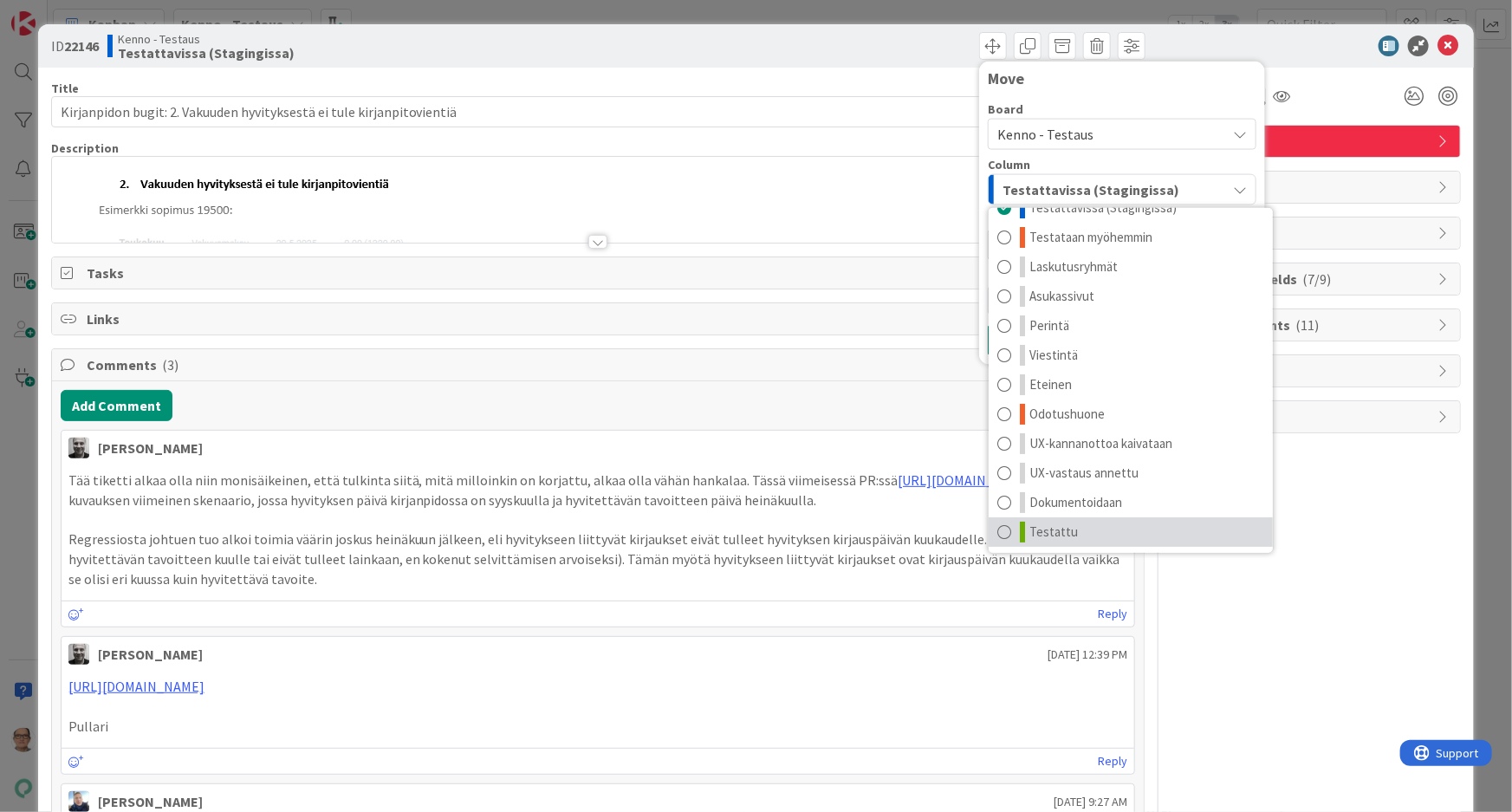
click at [998, 529] on span at bounding box center [1004, 532] width 13 height 21
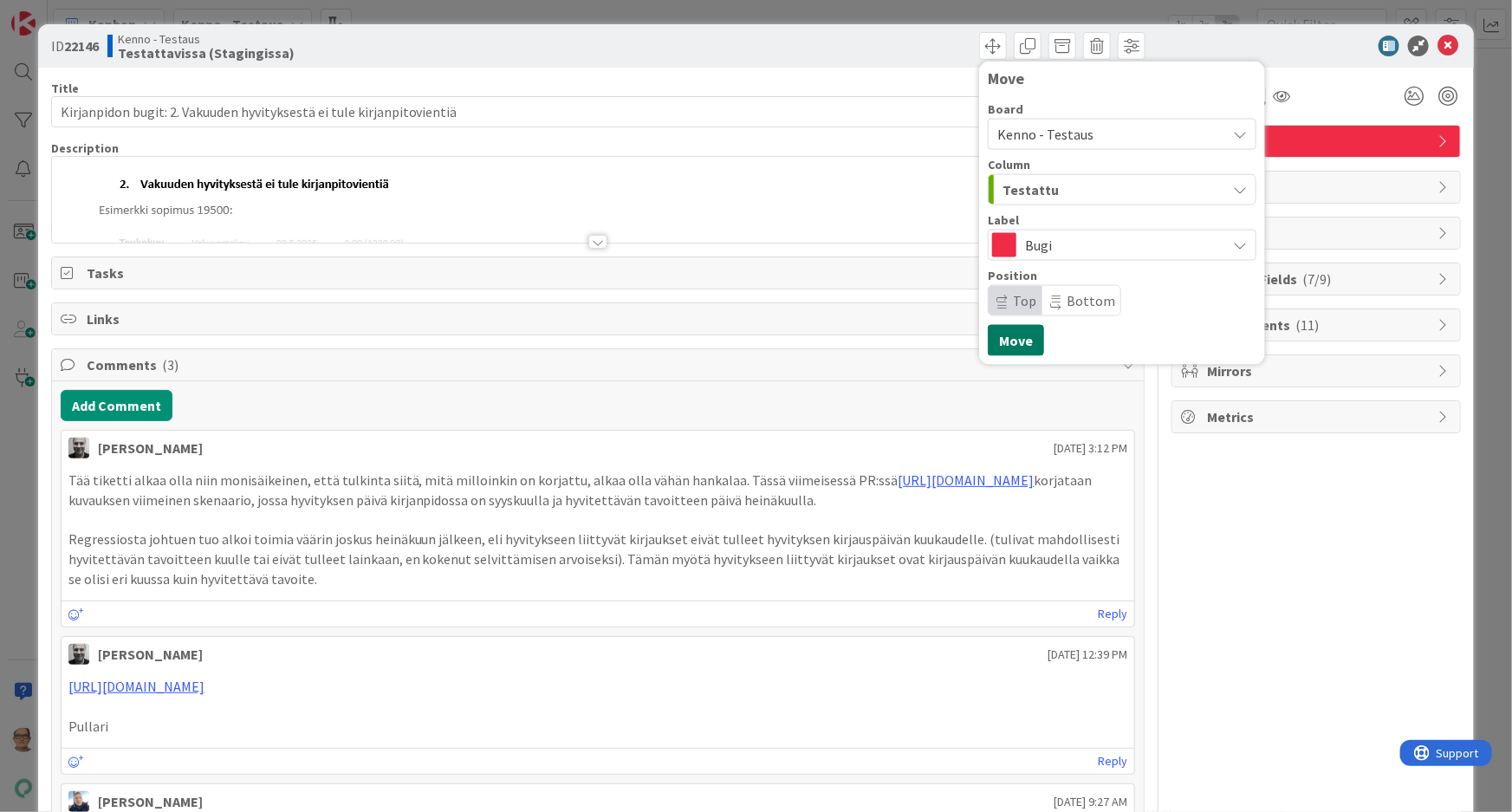
click at [1005, 339] on button "Move" at bounding box center [1016, 340] width 57 height 31
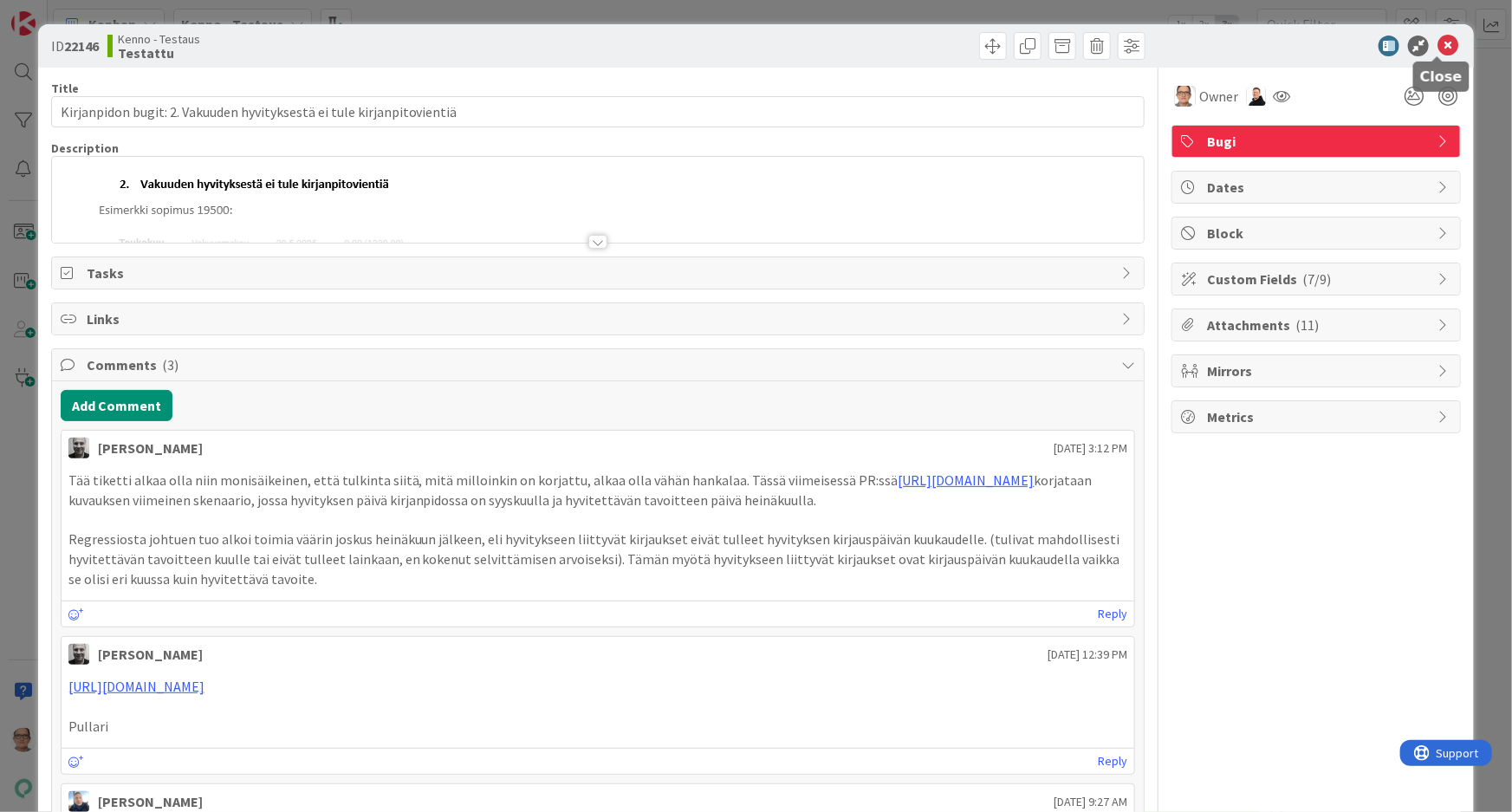
click at [1438, 45] on icon at bounding box center [1449, 46] width 21 height 21
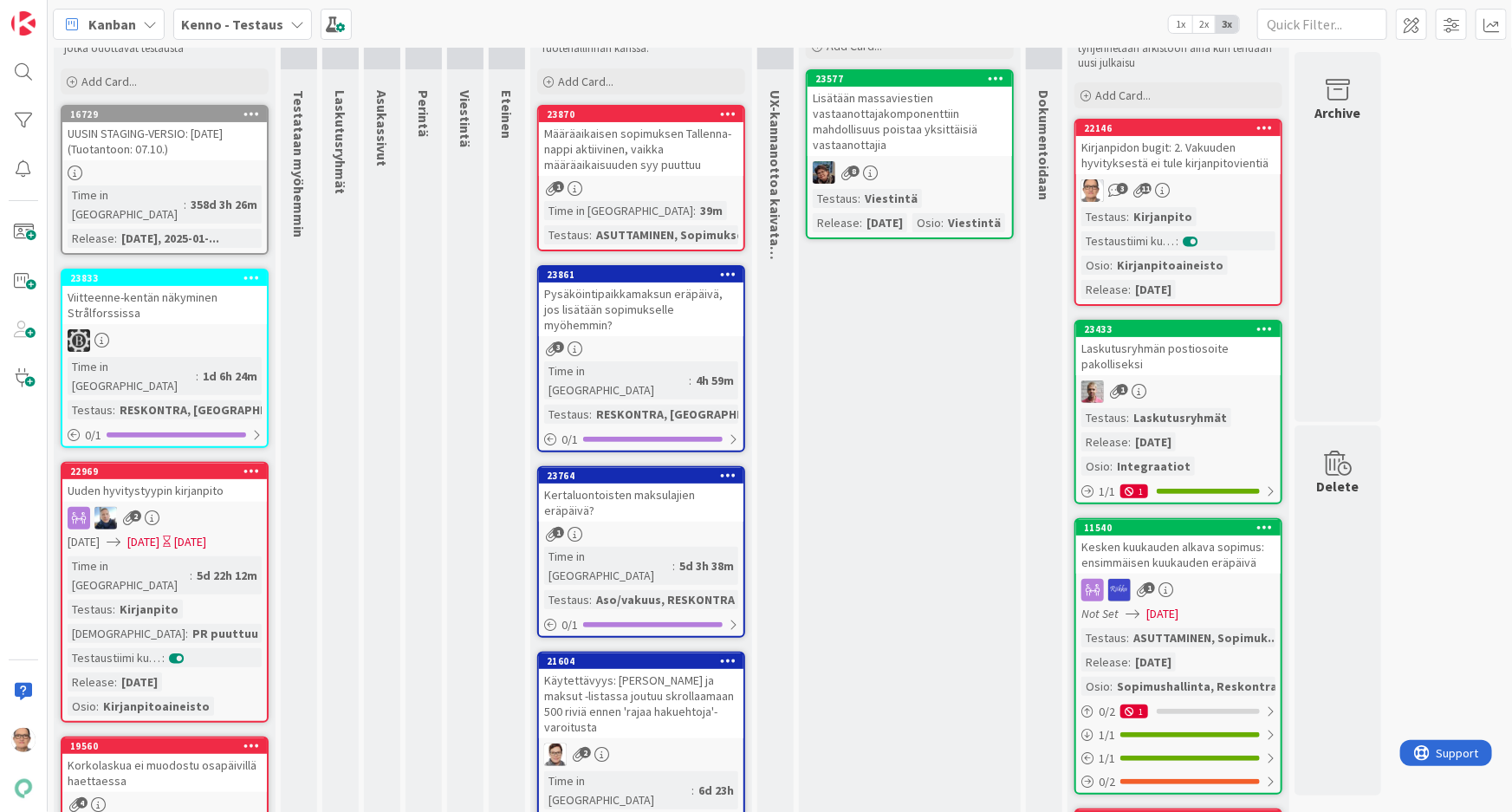
scroll to position [157, 0]
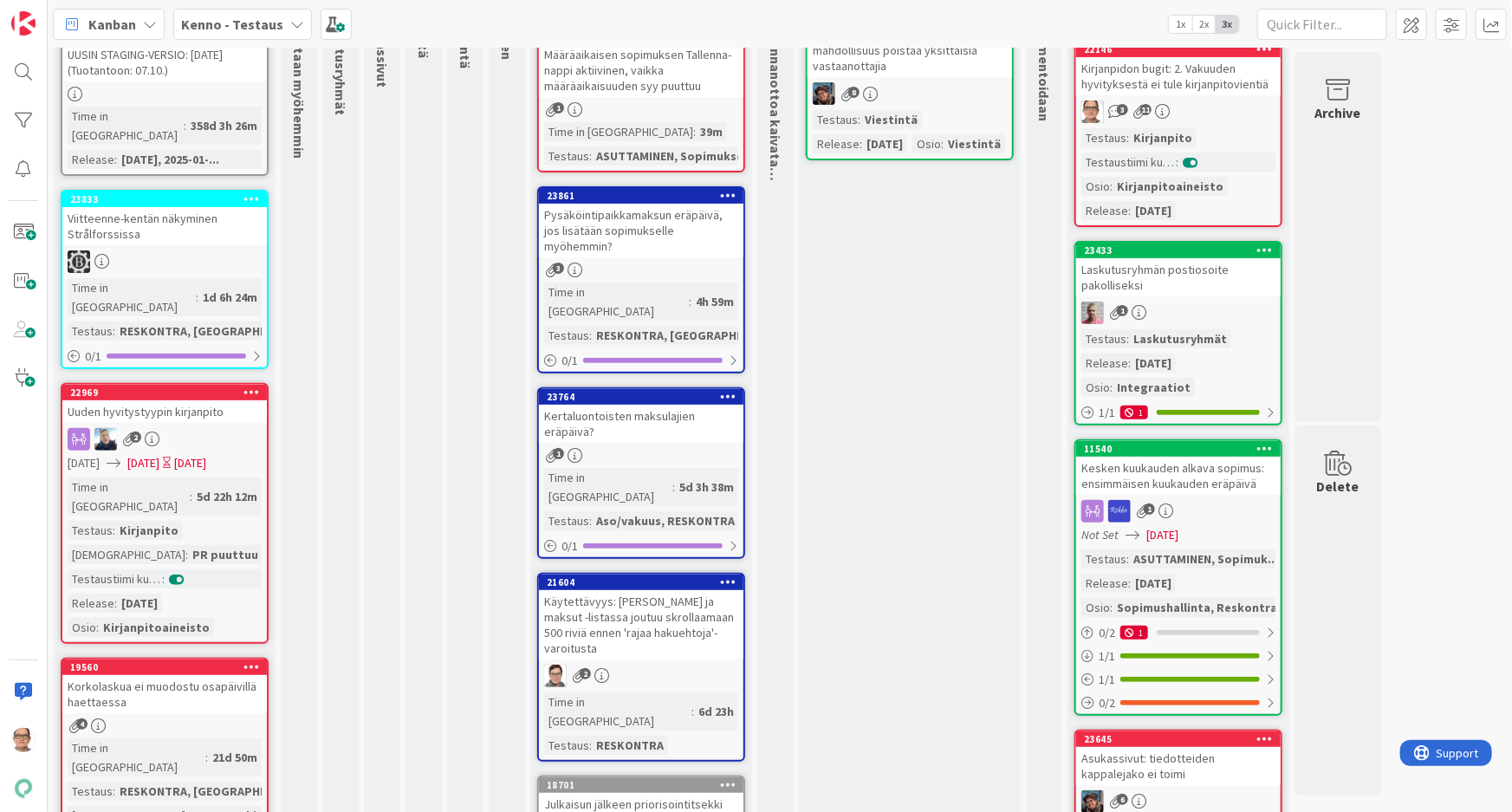
click at [128, 478] on div "Time in [GEOGRAPHIC_DATA]" at bounding box center [128, 497] width 122 height 38
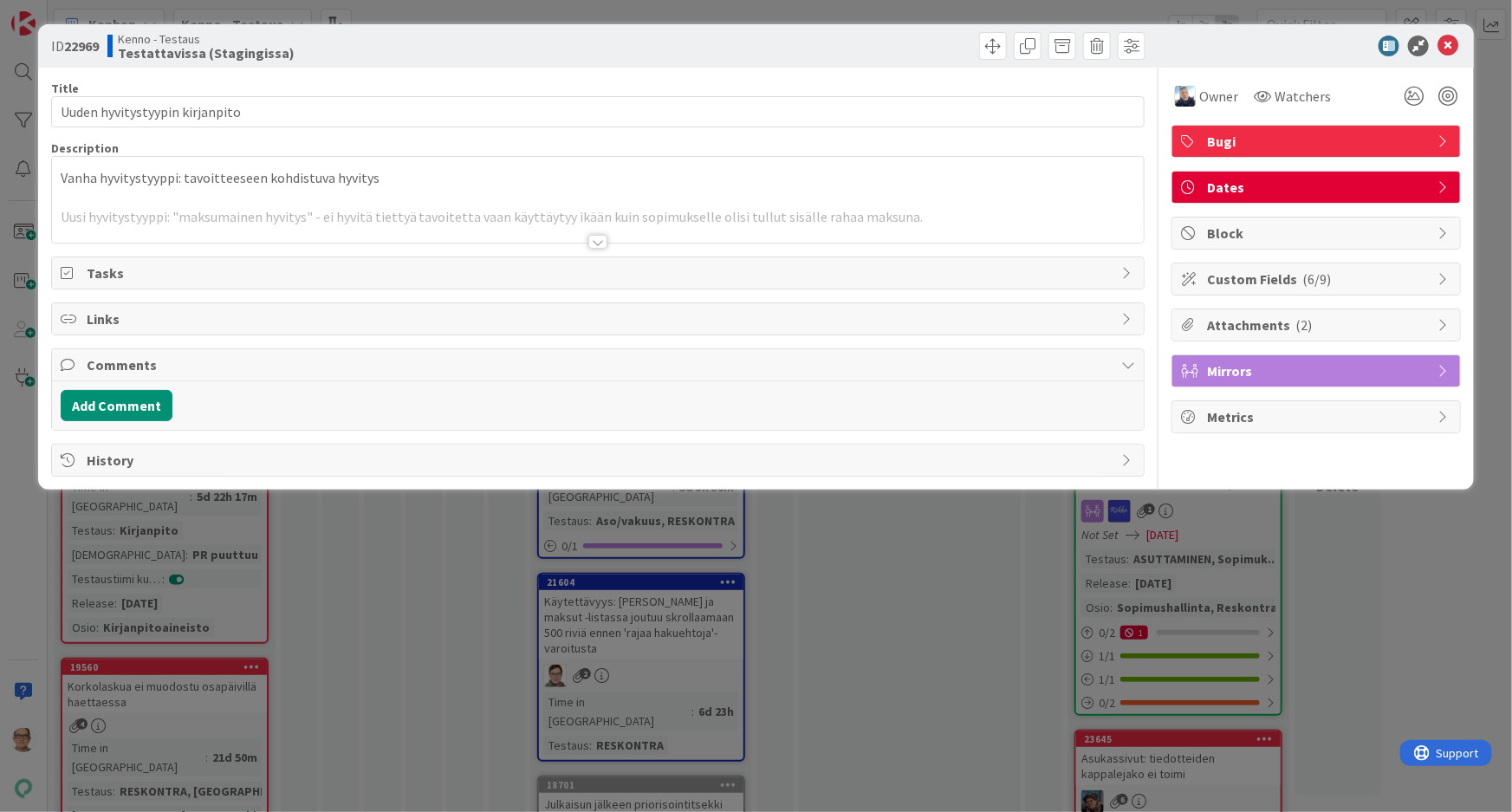
click at [597, 239] on div at bounding box center [598, 241] width 19 height 13
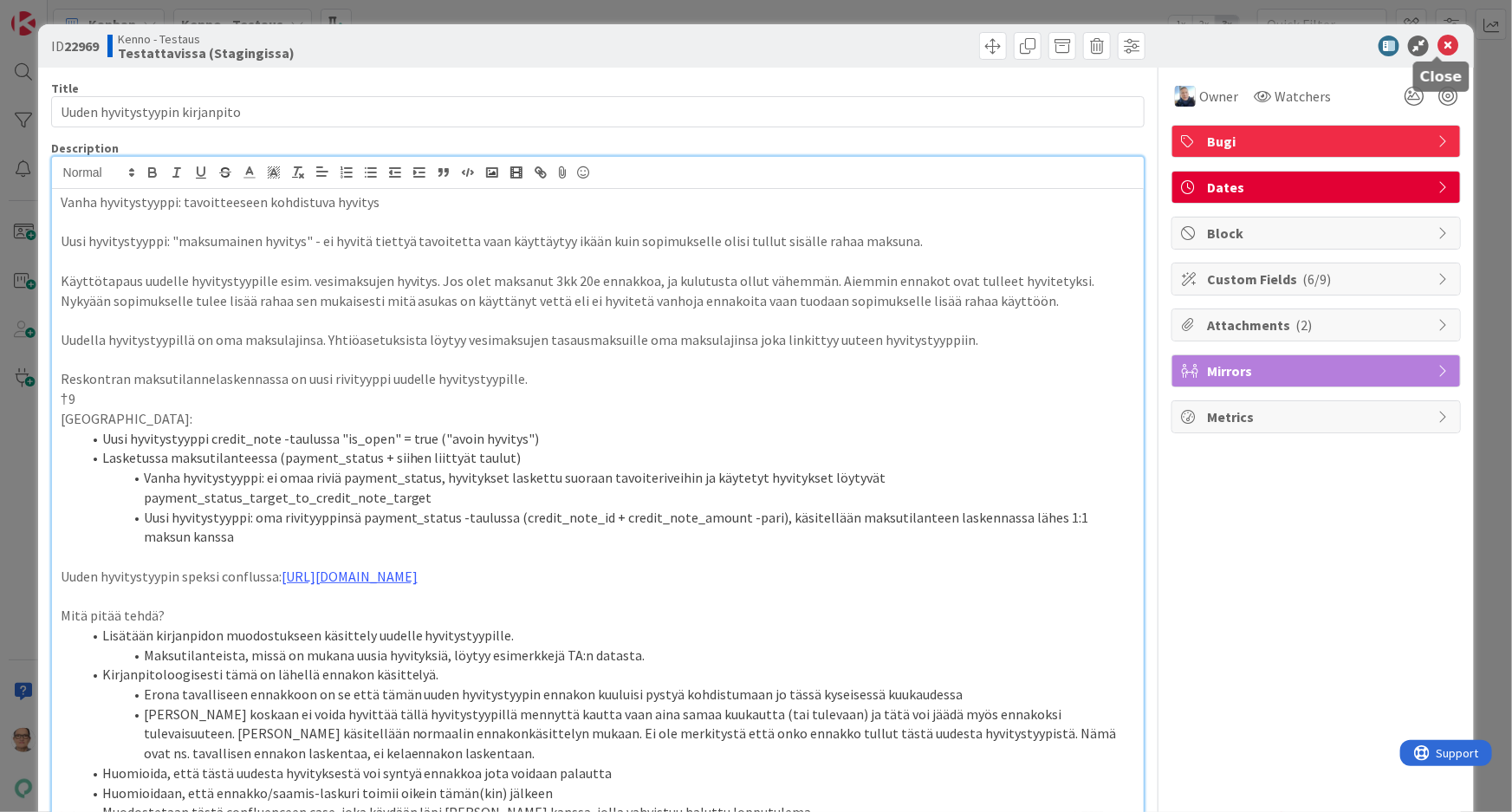
click at [1438, 48] on icon at bounding box center [1449, 46] width 21 height 21
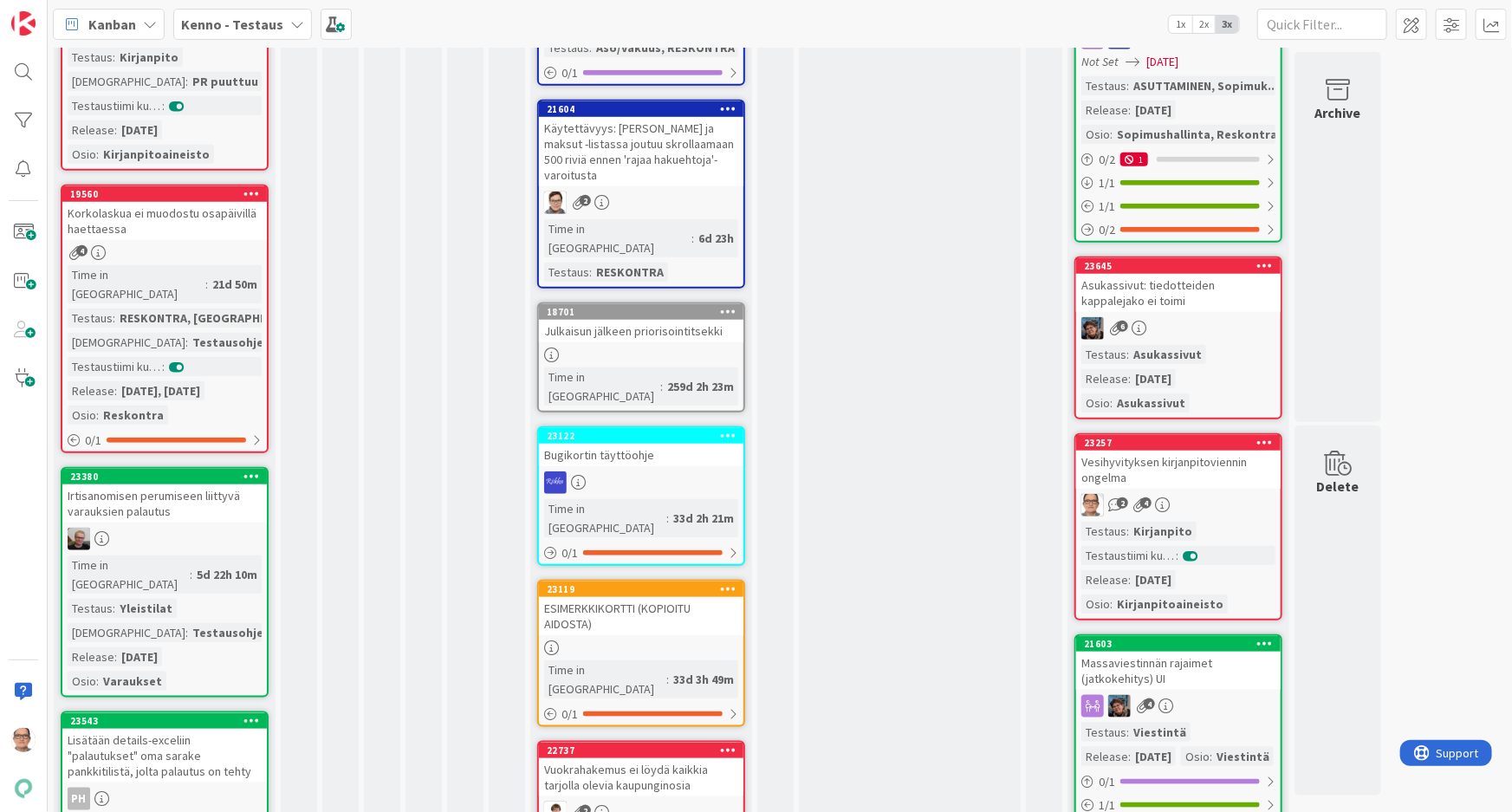
scroll to position [788, 0]
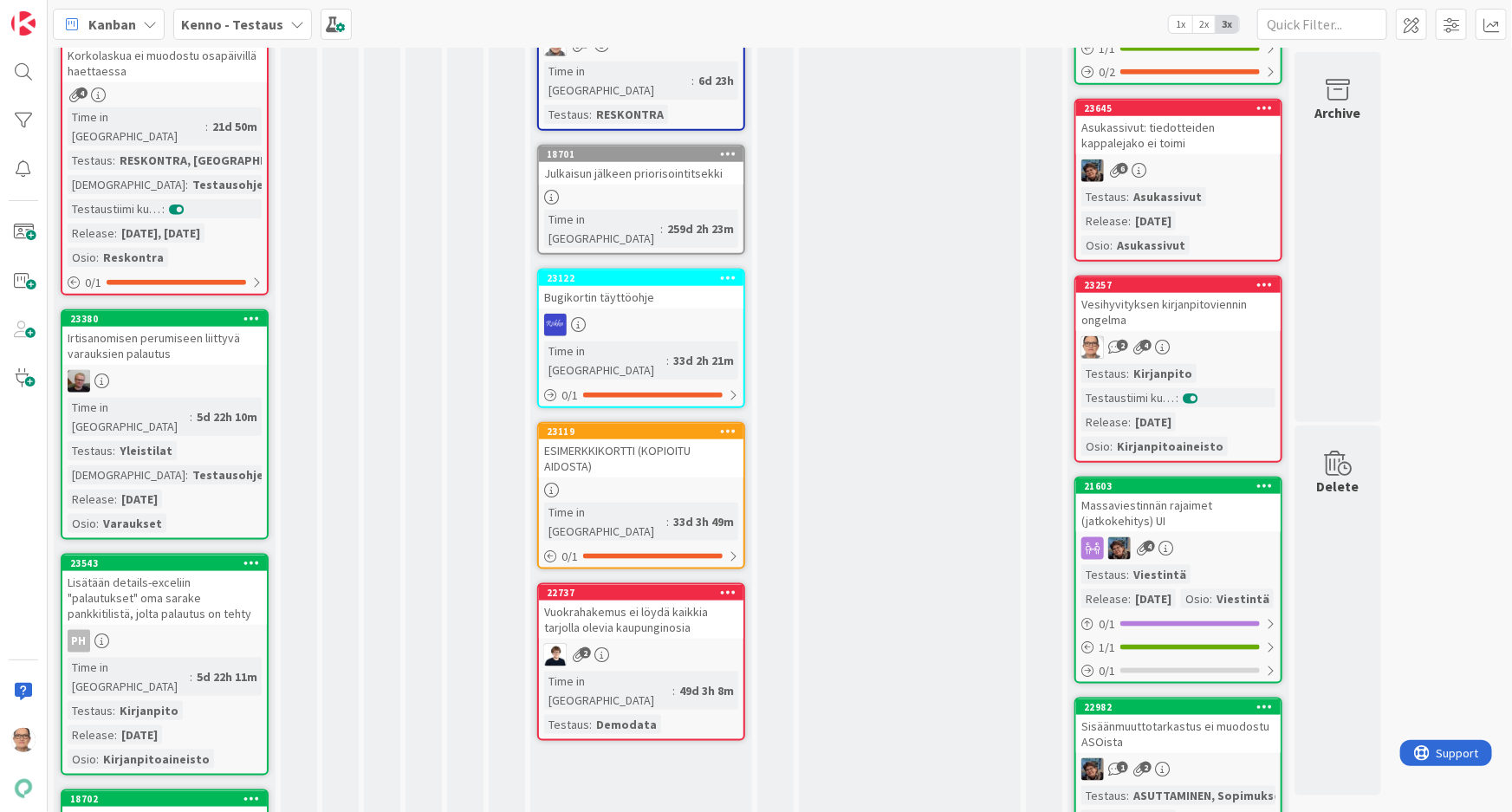
click at [179, 630] on div "PH" at bounding box center [164, 641] width 205 height 22
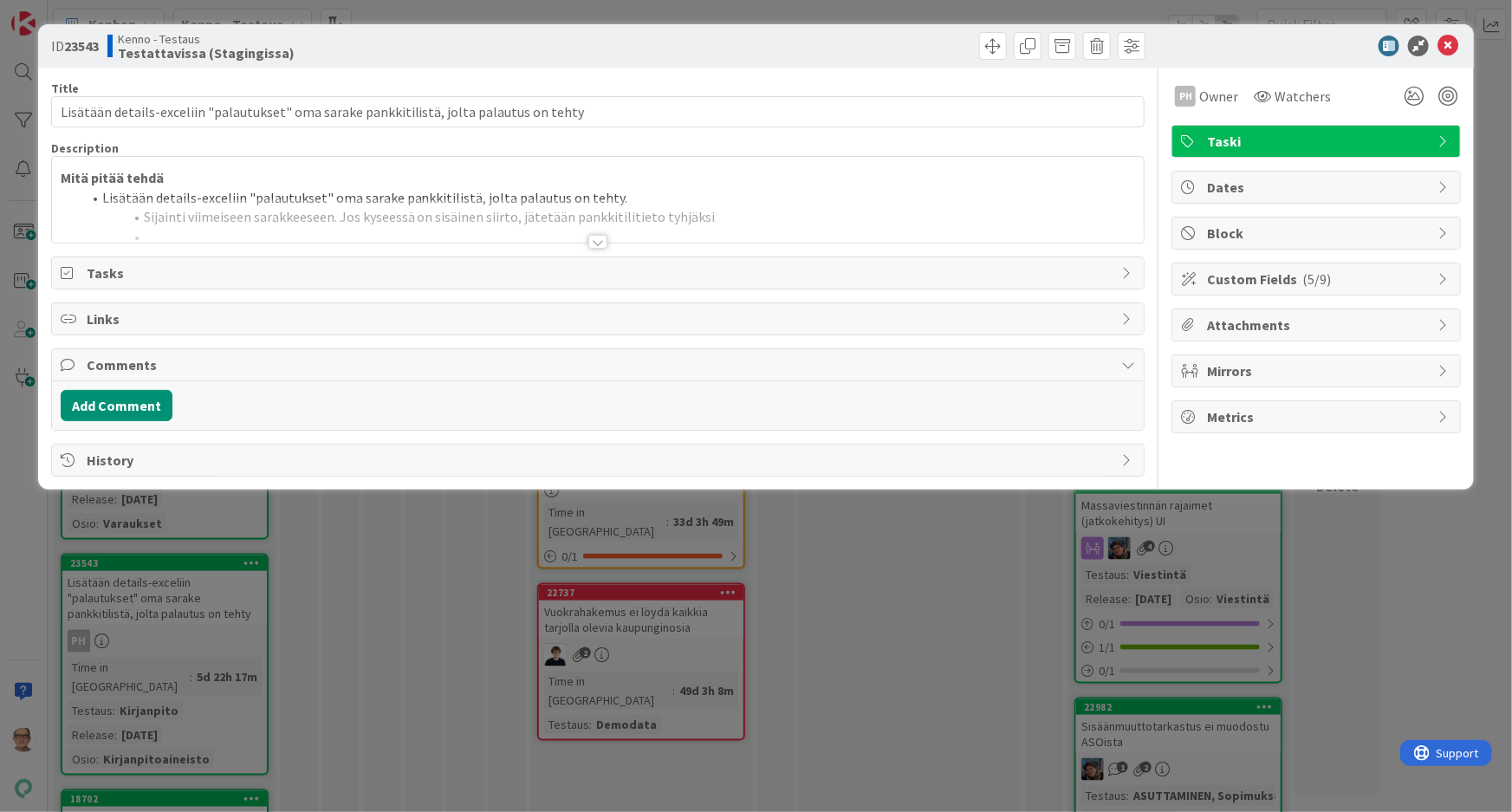
click at [590, 242] on div at bounding box center [598, 241] width 19 height 13
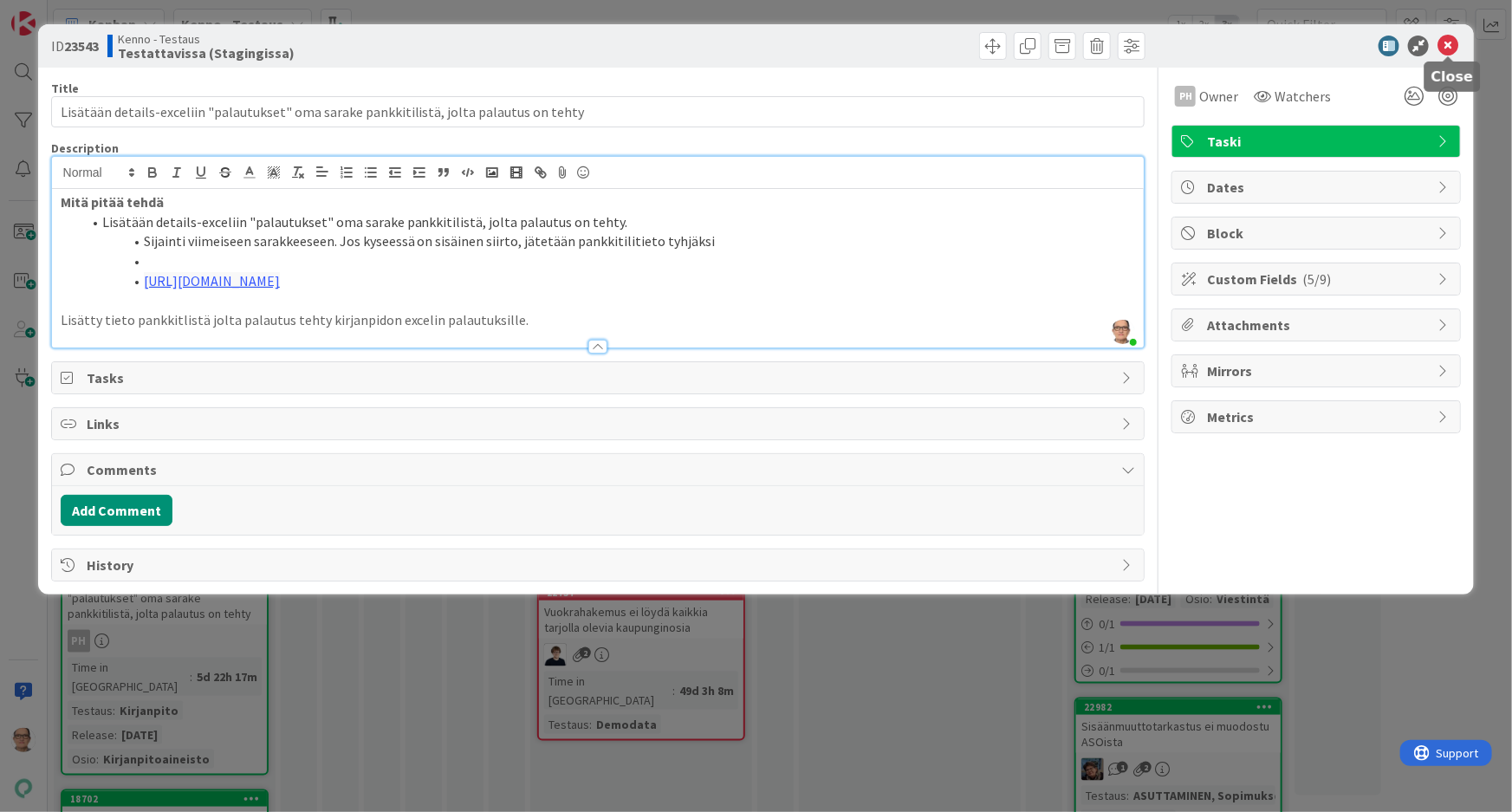
click at [1451, 43] on icon at bounding box center [1449, 46] width 21 height 21
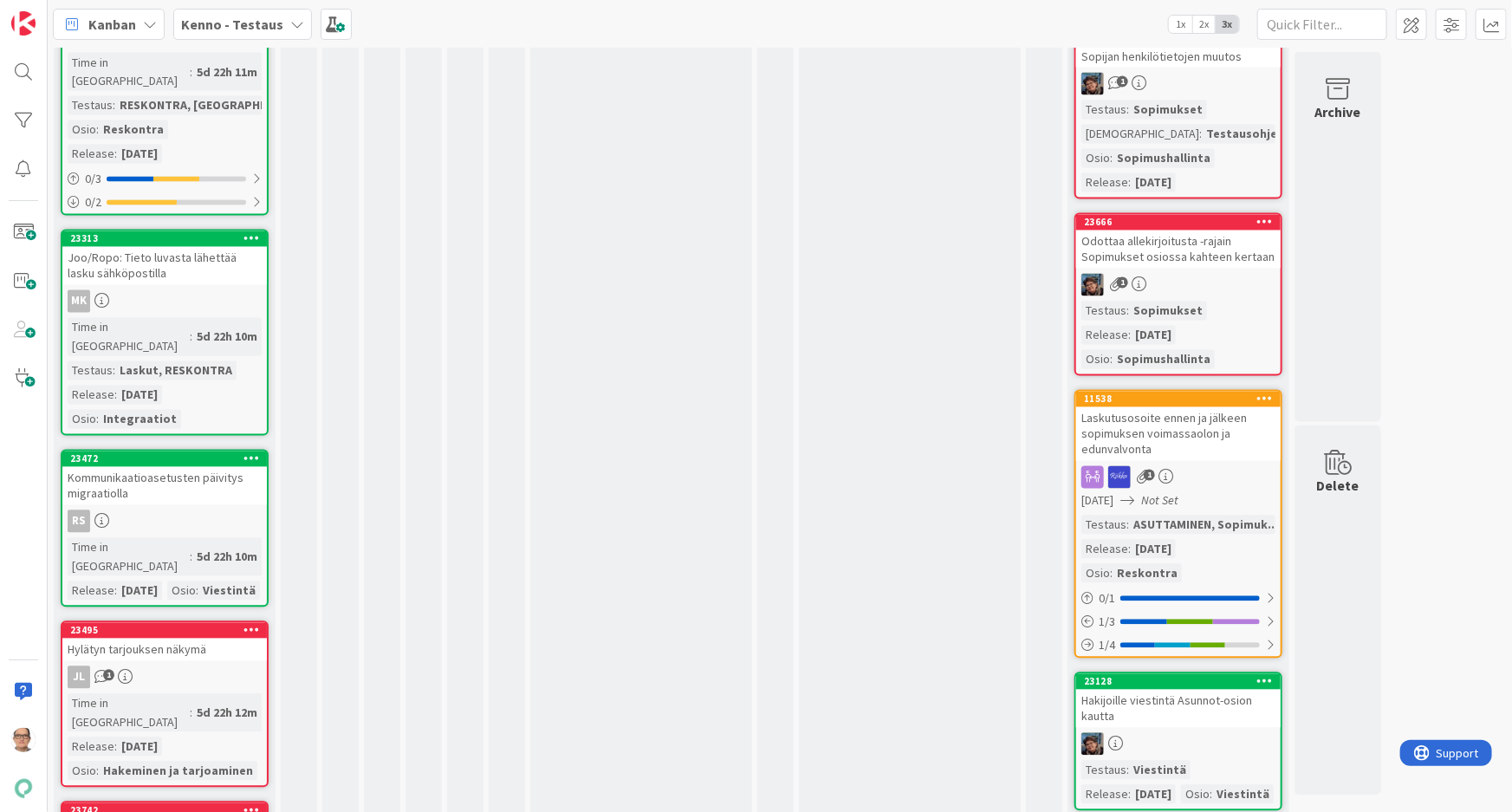
scroll to position [1890, 0]
